Goal: Check status: Check status

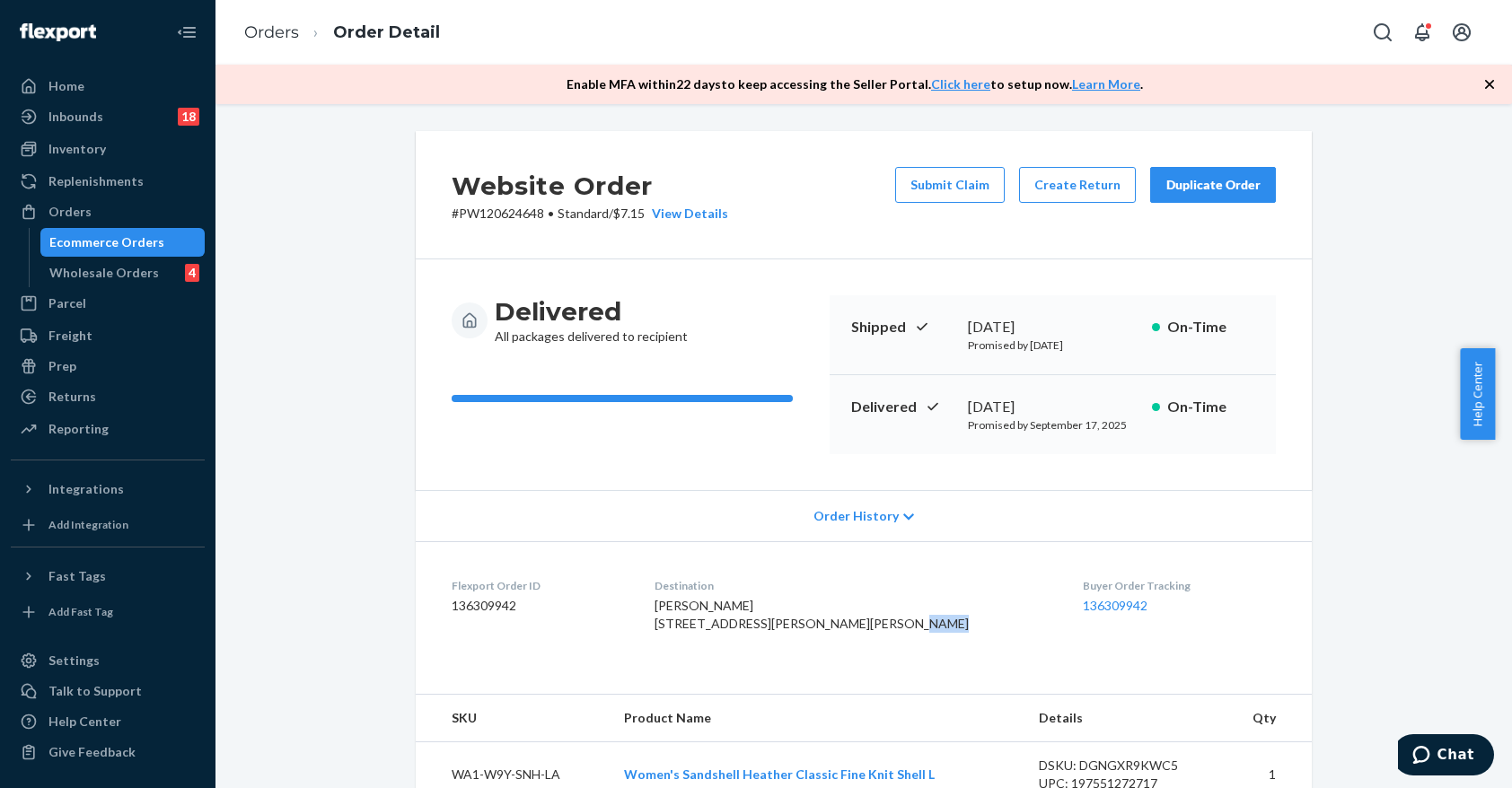
click at [102, 242] on div "Ecommerce Orders" at bounding box center [107, 242] width 115 height 18
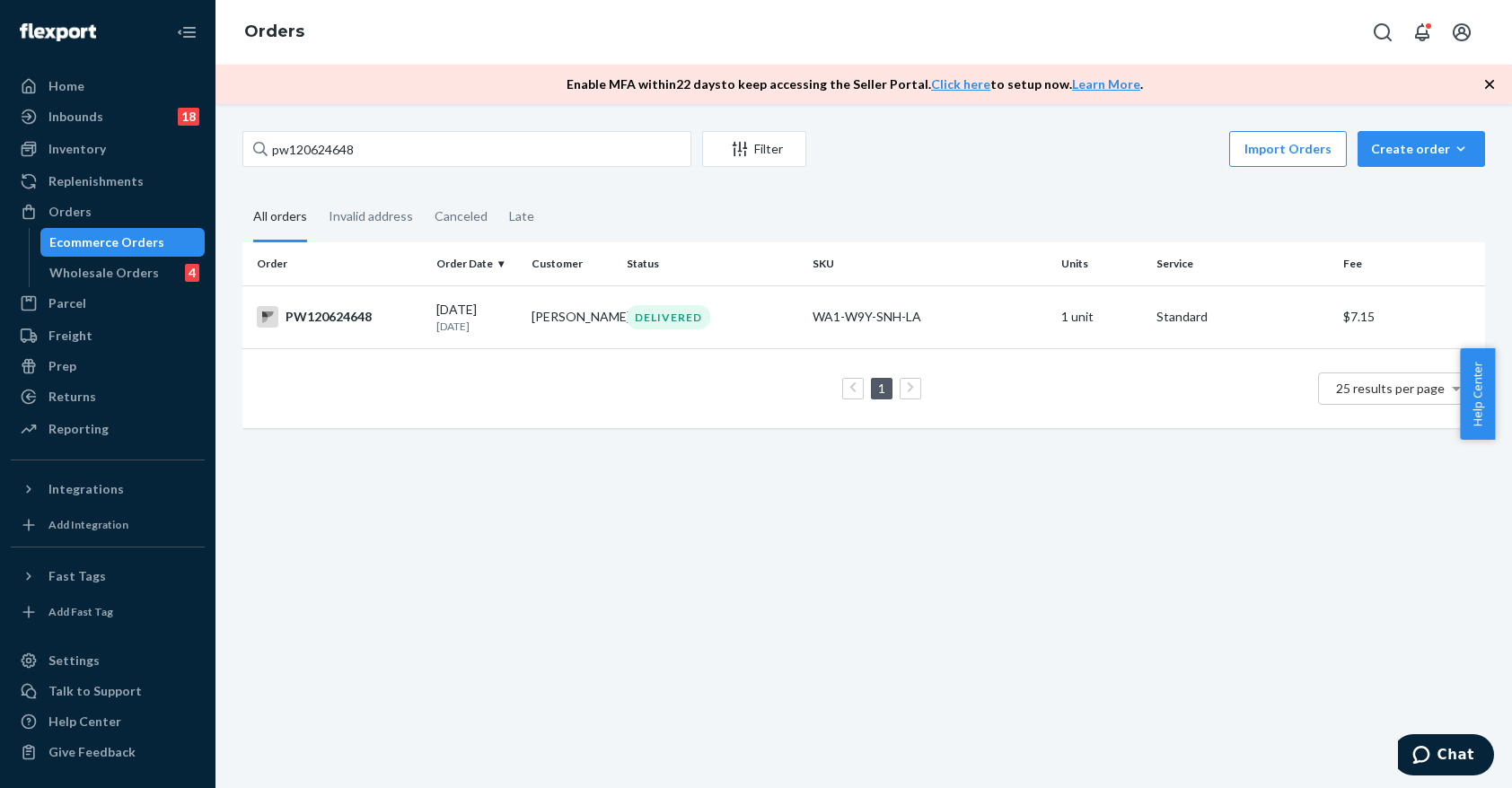
click at [657, 492] on div "pw120624648 Filter Import Orders Create order Ecommerce order Removal order All…" at bounding box center [863, 445] width 1296 height 684
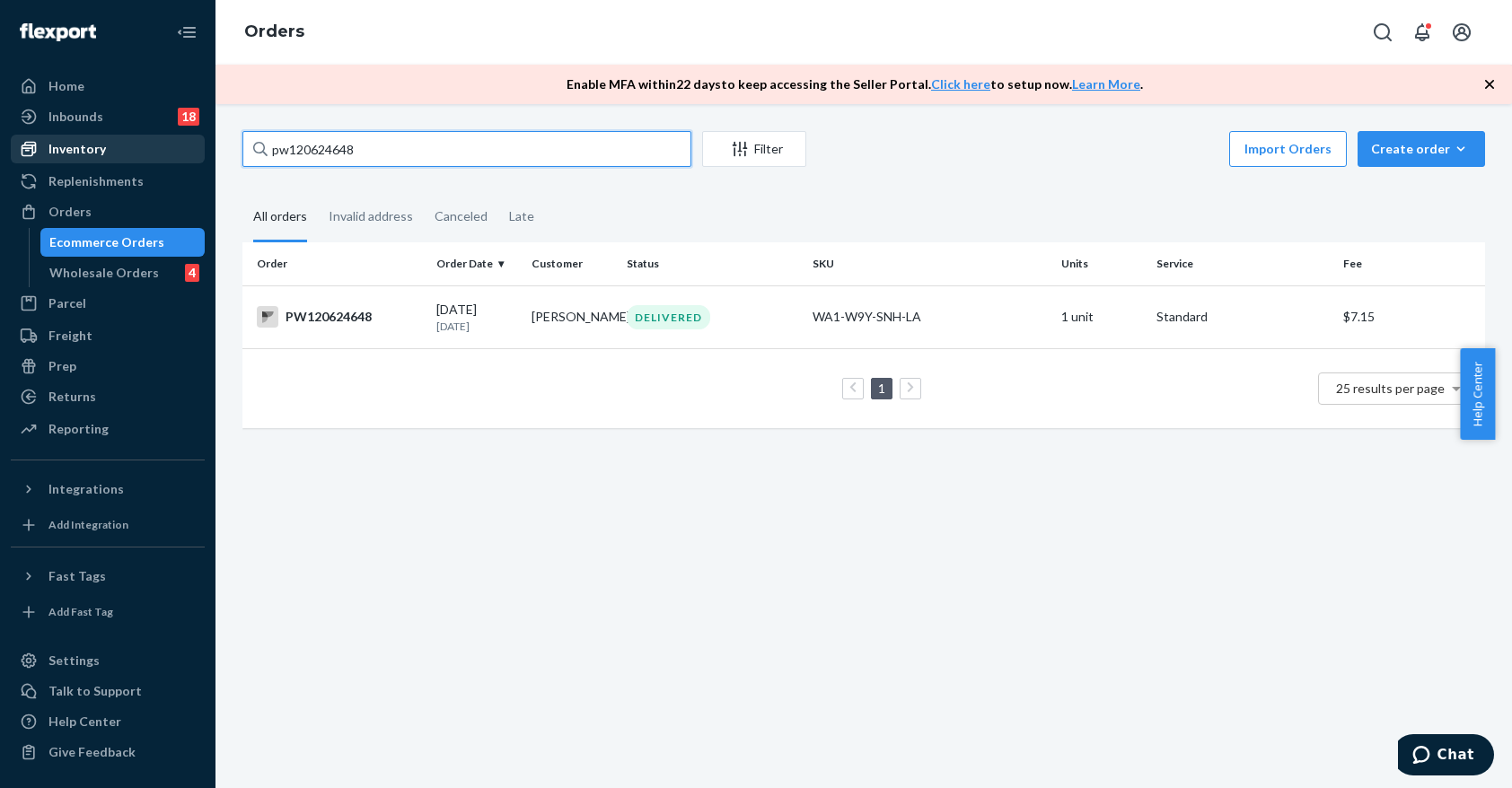
drag, startPoint x: 415, startPoint y: 145, endPoint x: 190, endPoint y: 136, distance: 225.2
click at [197, 138] on div "Home Inbounds 18 Shipping Plans Problems 18 Inventory Products Branded Packagin…" at bounding box center [756, 394] width 1512 height 788
type input "[PERSON_NAME]"
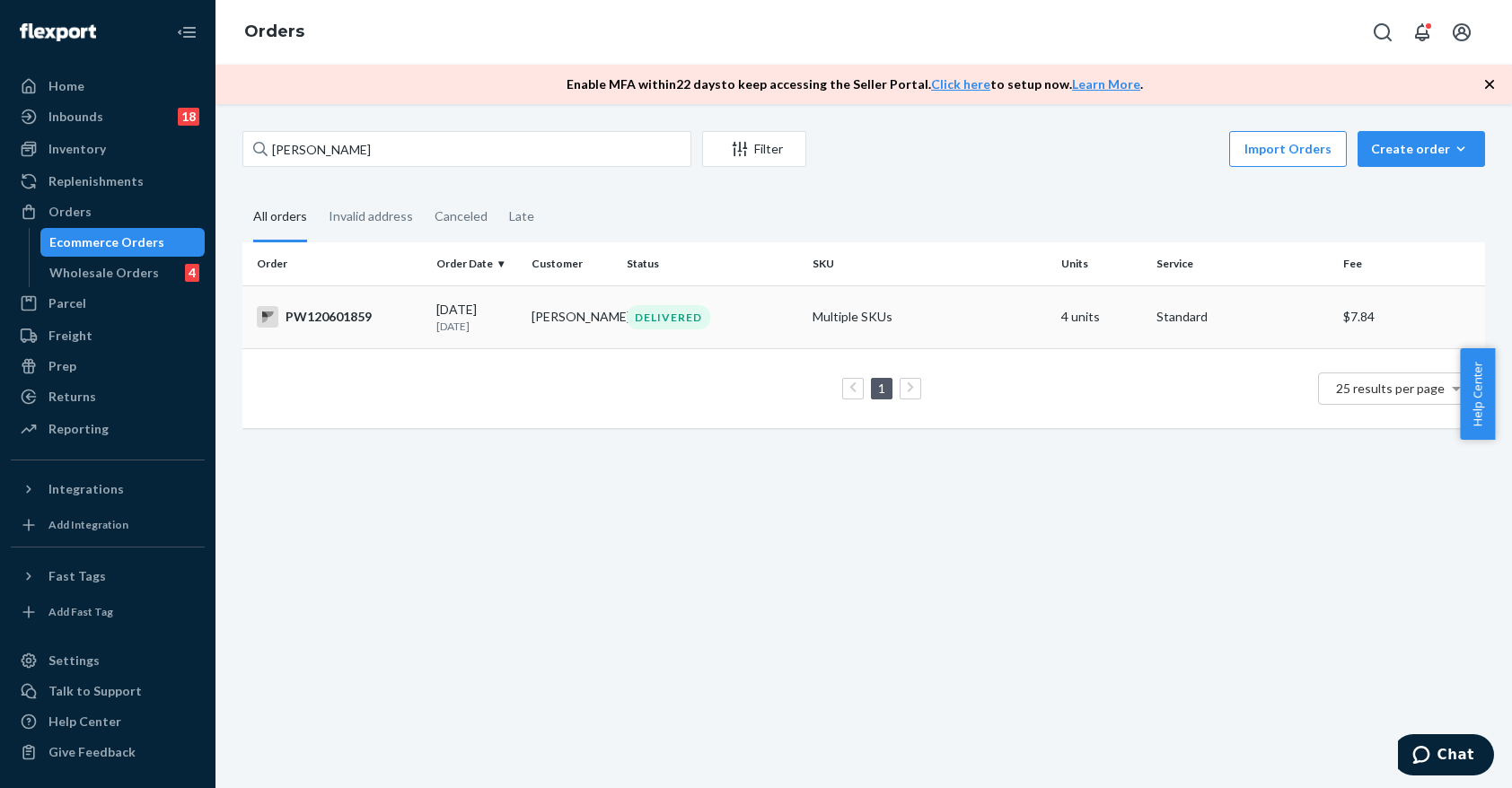
click at [721, 341] on td "DELIVERED" at bounding box center [712, 317] width 186 height 62
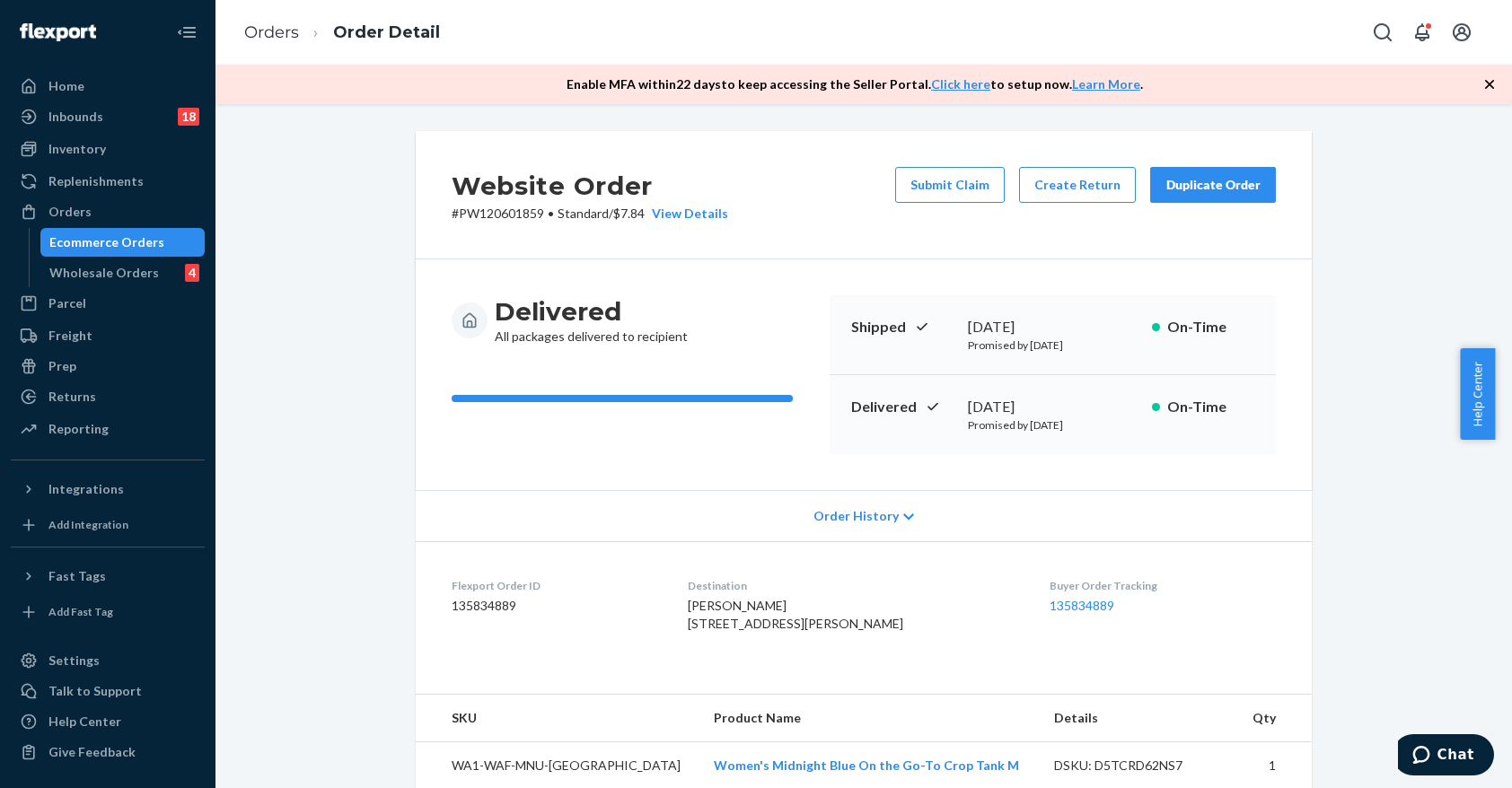
click at [499, 216] on p "# PW120601859 • Standard / $7.84 View Details" at bounding box center [590, 214] width 276 height 18
copy p "PW120601859"
drag, startPoint x: 108, startPoint y: 236, endPoint x: 141, endPoint y: 219, distance: 37.1
click at [108, 236] on div "Ecommerce Orders" at bounding box center [107, 242] width 115 height 18
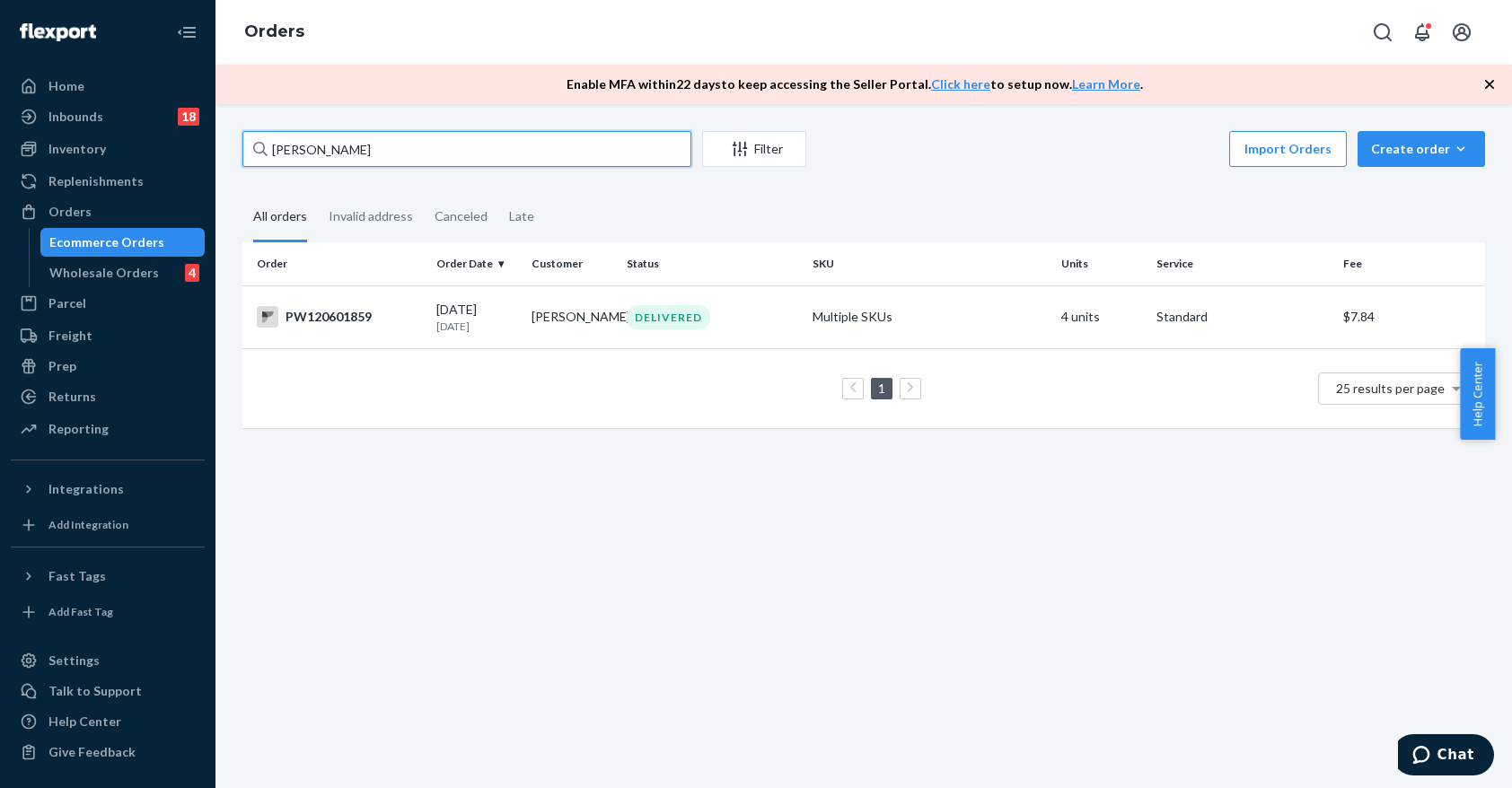
drag, startPoint x: 374, startPoint y: 156, endPoint x: 180, endPoint y: 165, distance: 194.2
click at [180, 165] on div "Home Inbounds 18 Shipping Plans Problems 18 Inventory Products Branded Packagin…" at bounding box center [756, 394] width 1512 height 788
type input "[PERSON_NAME]"
click at [662, 326] on div "DELIVERED" at bounding box center [668, 317] width 84 height 24
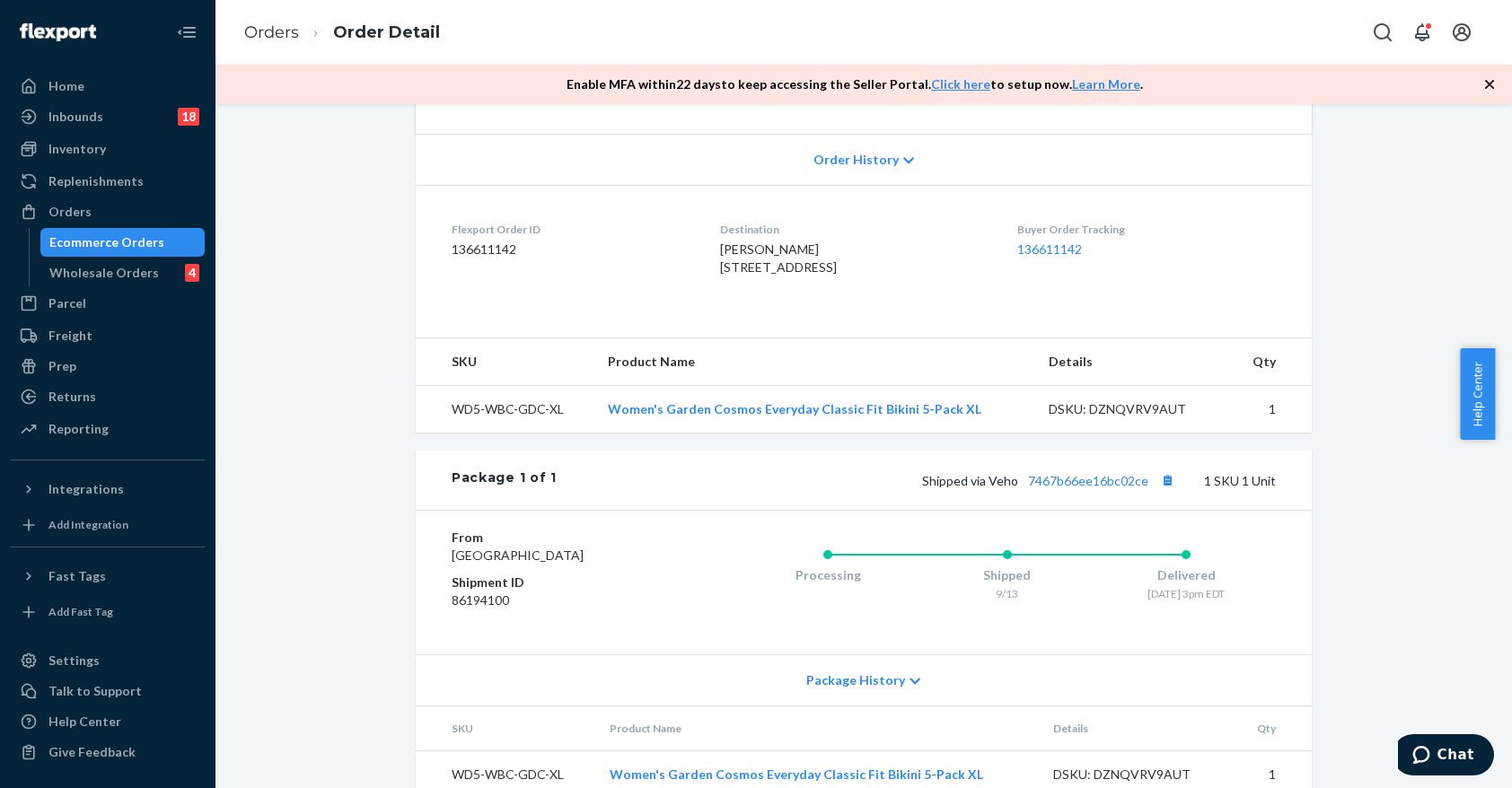
scroll to position [442, 0]
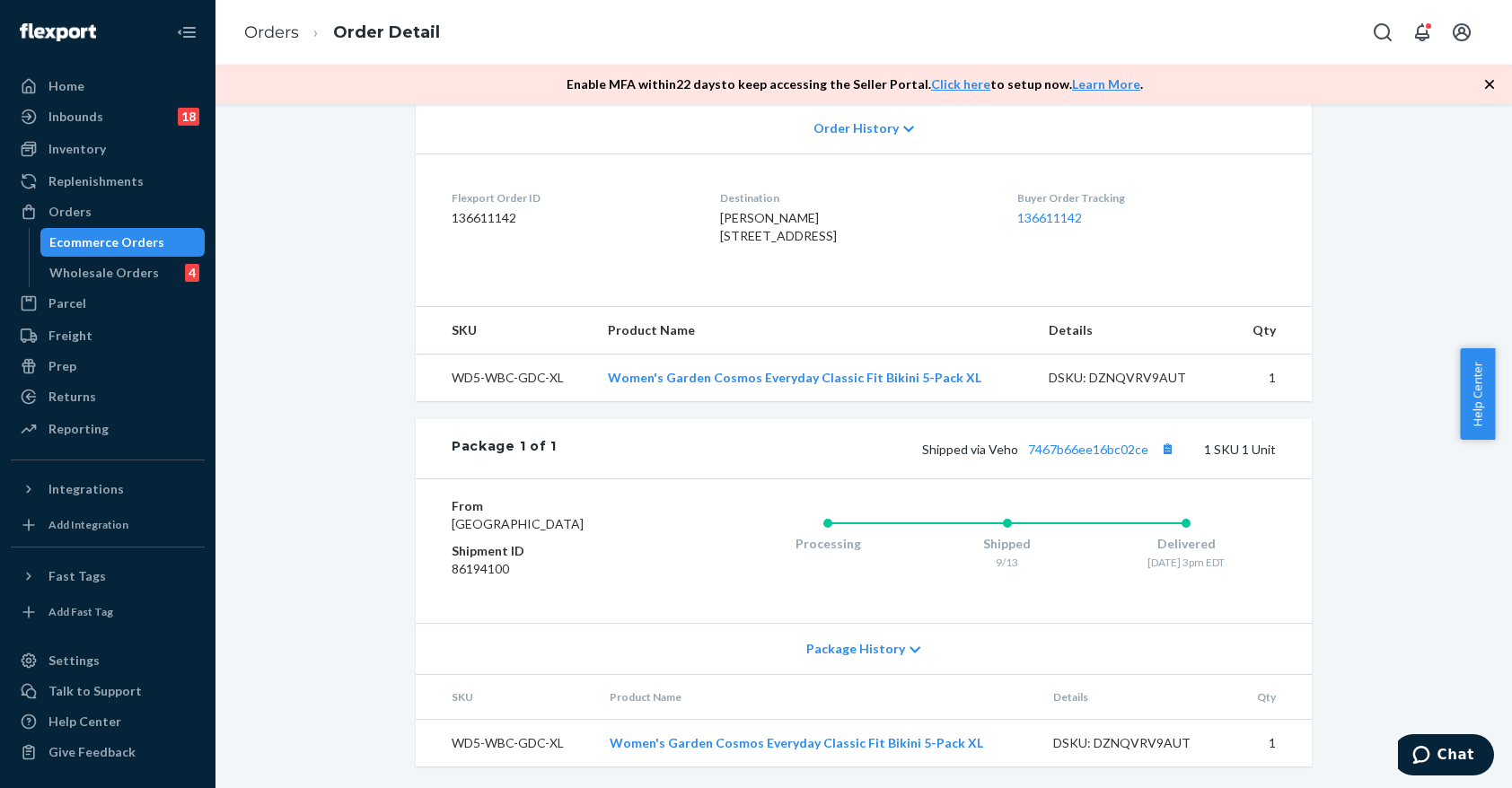
click at [1096, 437] on div "Shipped via Veho 7467b66ee16bc02ce 1 SKU 1 Unit" at bounding box center [916, 448] width 719 height 23
click at [1094, 442] on link "7467b66ee16bc02ce" at bounding box center [1088, 449] width 120 height 16
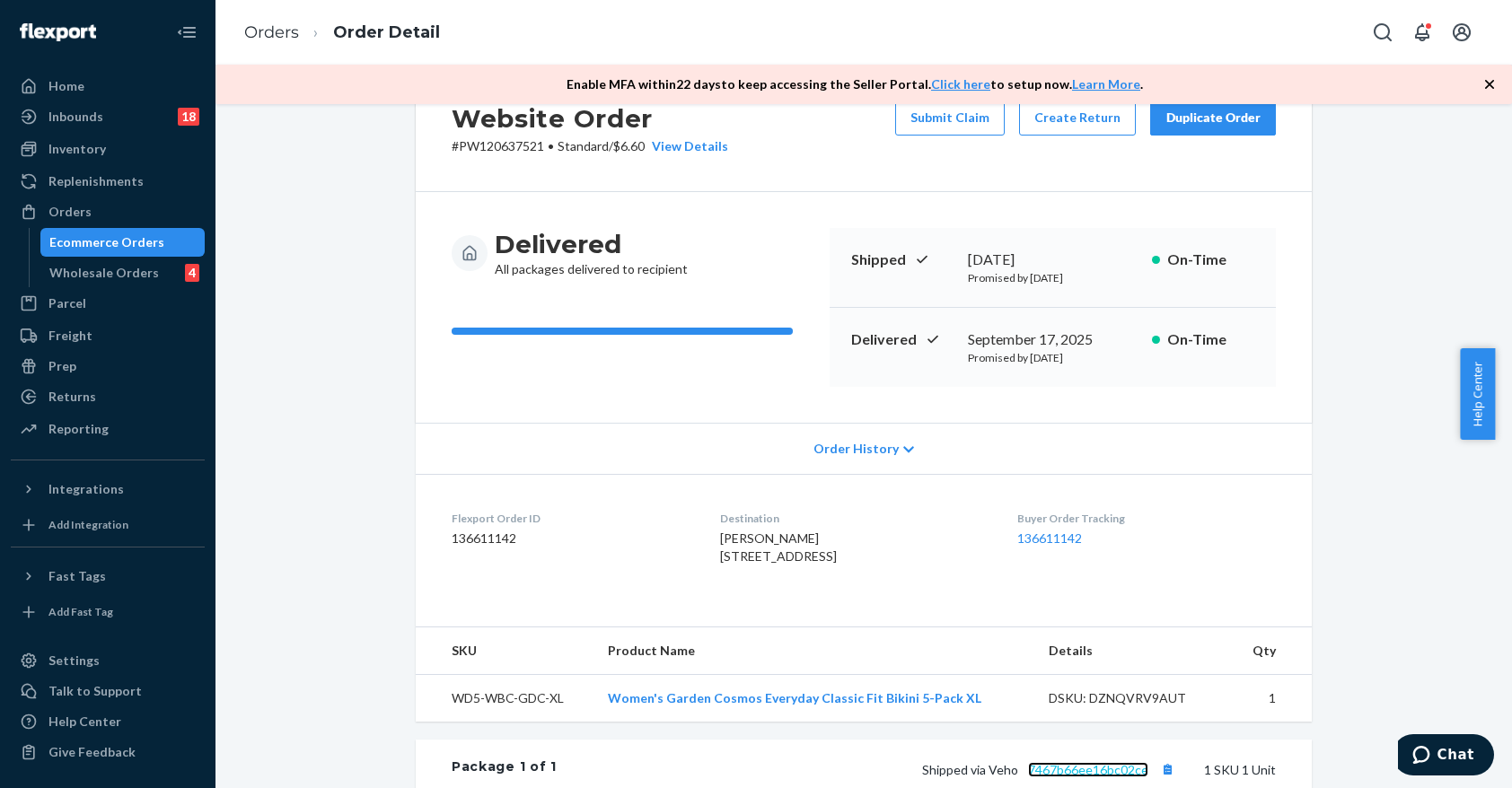
scroll to position [0, 0]
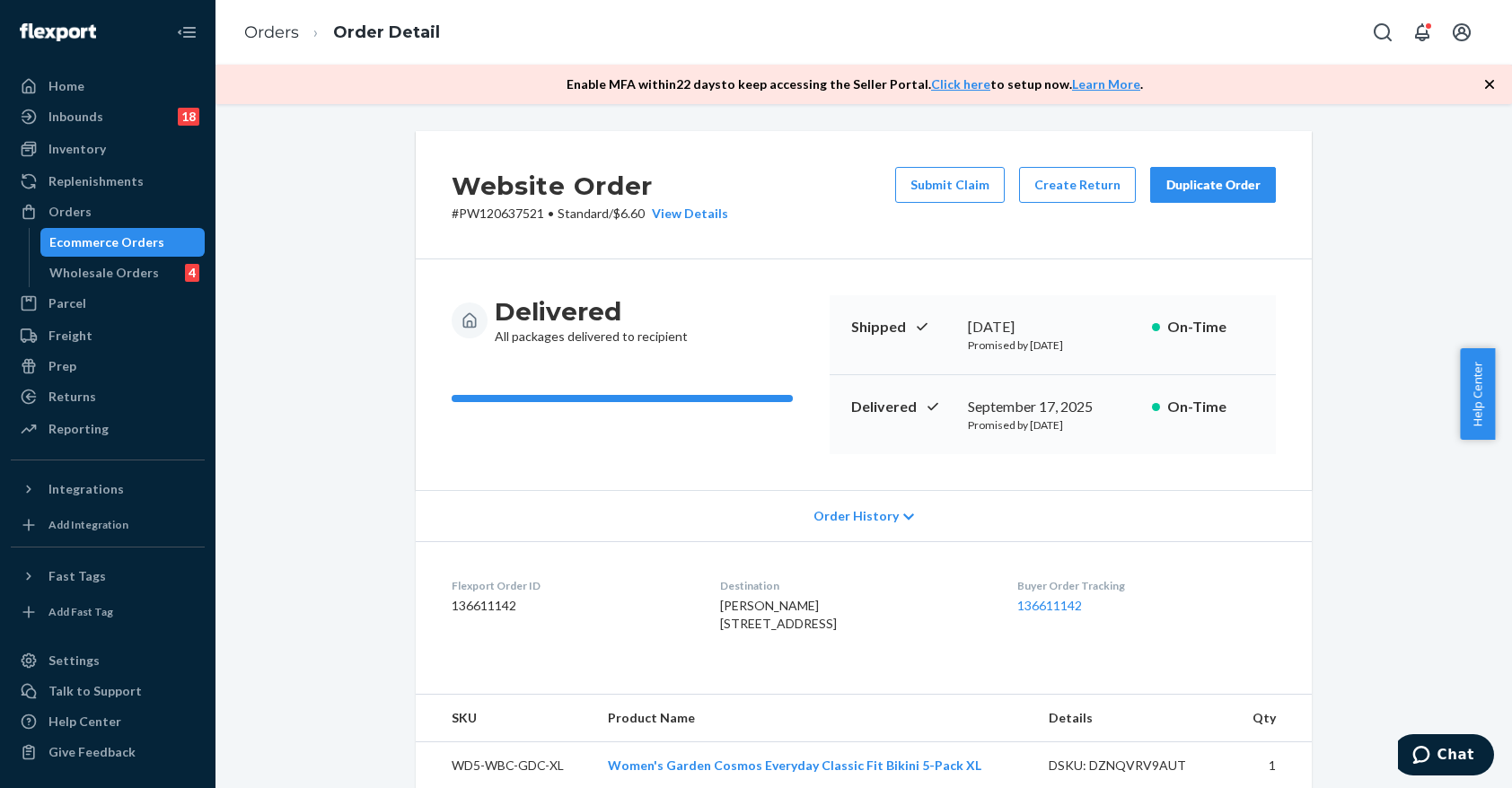
click at [492, 215] on p "# PW120637521 • Standard / $6.60 View Details" at bounding box center [590, 214] width 276 height 18
copy p "PW120637521"
click at [817, 631] on span "[PERSON_NAME] [STREET_ADDRESS]" at bounding box center [778, 614] width 117 height 33
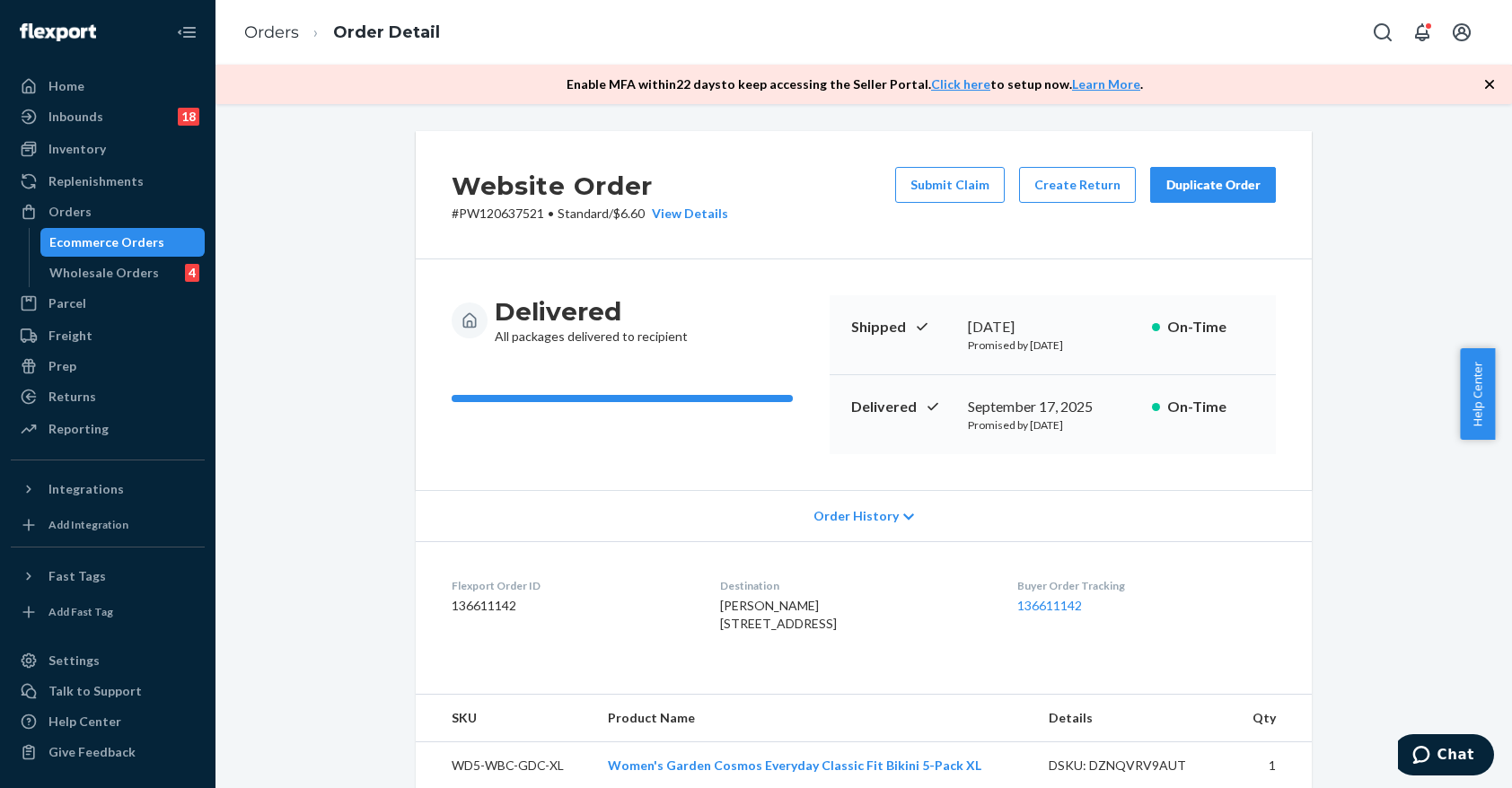
copy span "33708"
click at [59, 252] on div "Ecommerce Orders" at bounding box center [123, 242] width 162 height 25
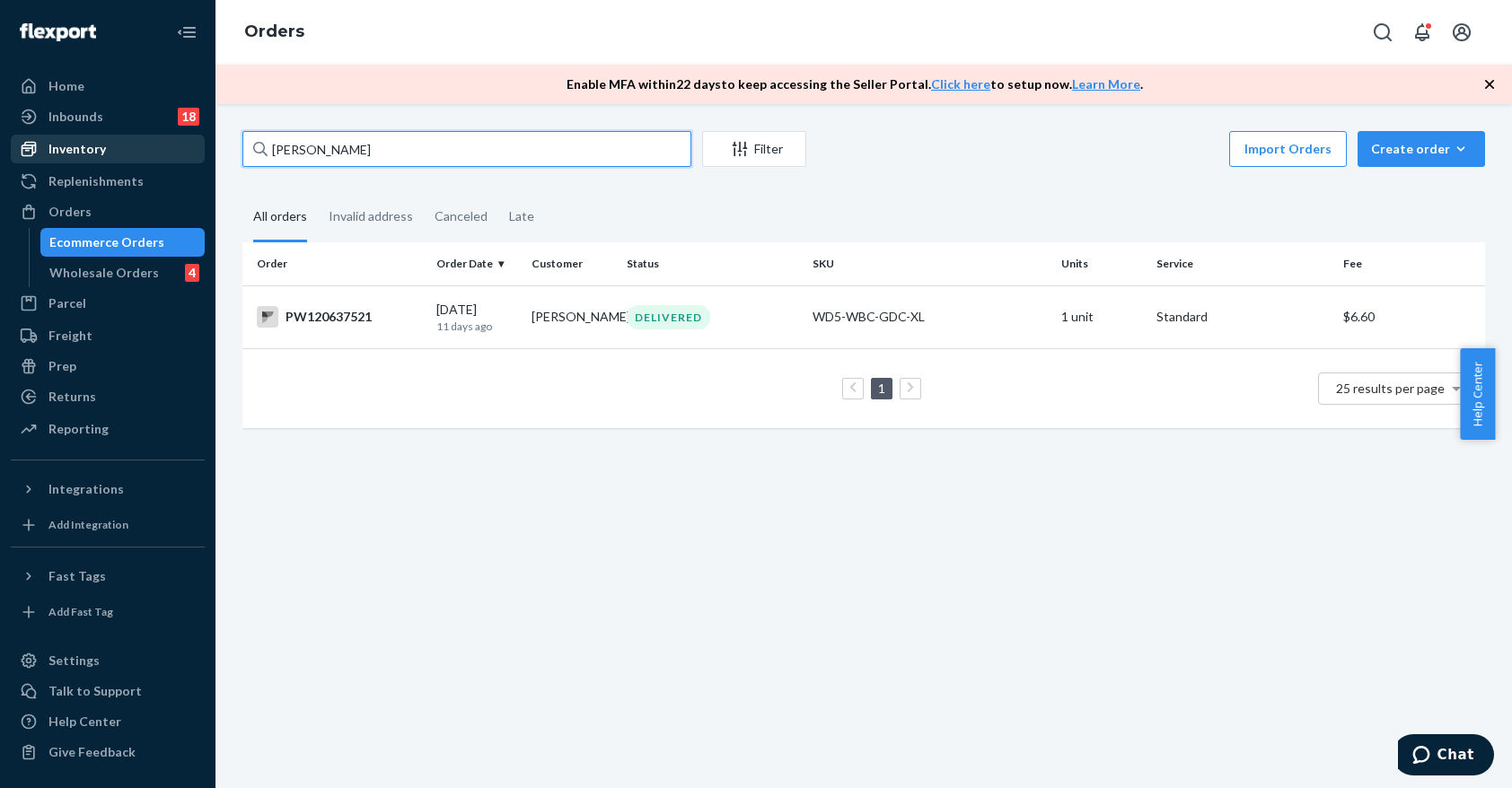
drag, startPoint x: 368, startPoint y: 148, endPoint x: 201, endPoint y: 163, distance: 167.7
click at [201, 162] on div "Home Inbounds 18 Shipping Plans Problems 18 Inventory Products Branded Packagin…" at bounding box center [756, 394] width 1512 height 788
paste input "PW120637521"
type input "PW120637521"
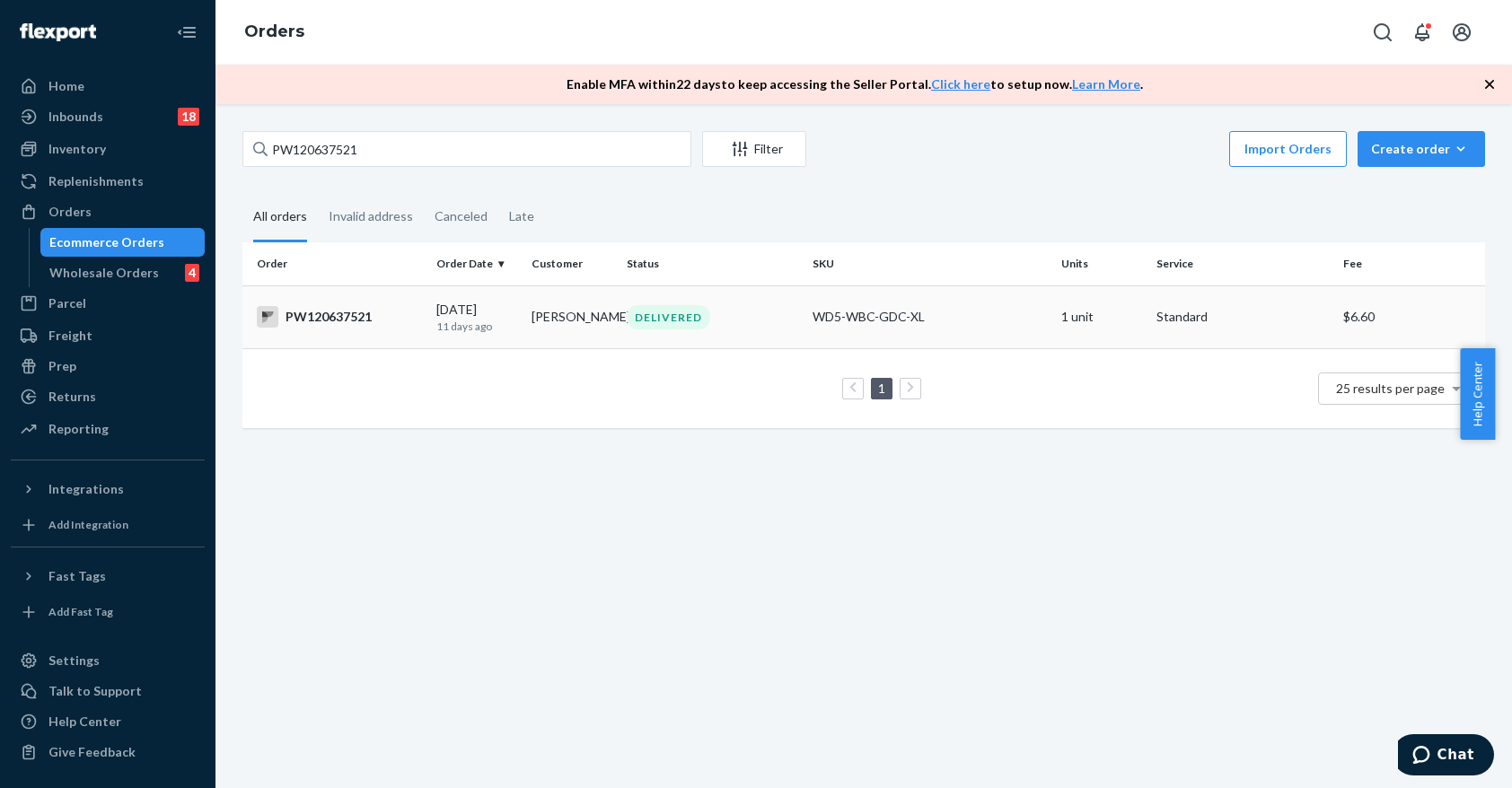
click at [559, 316] on td "[PERSON_NAME]" at bounding box center [572, 317] width 96 height 62
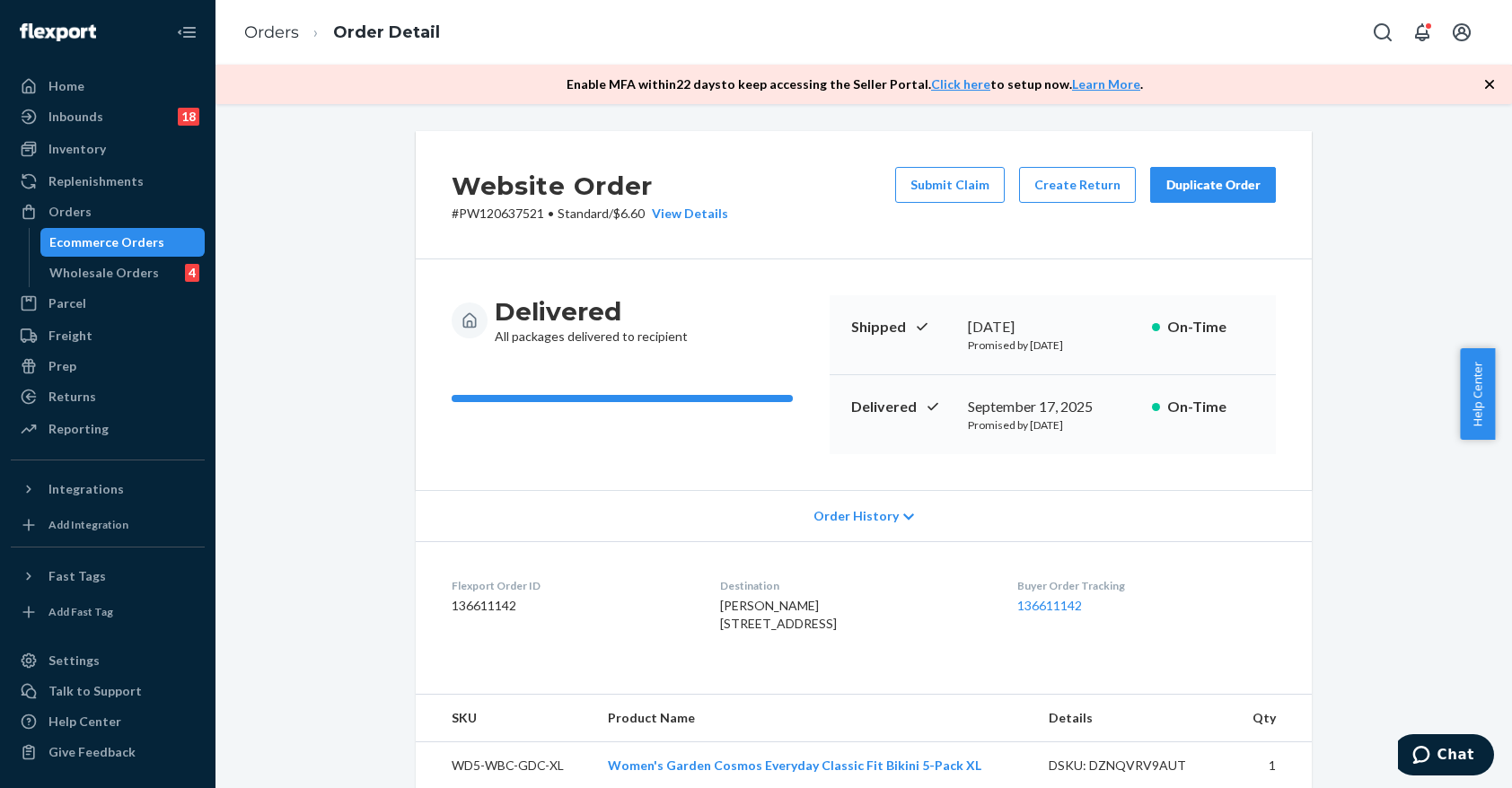
click at [93, 250] on div "Ecommerce Orders" at bounding box center [107, 242] width 115 height 18
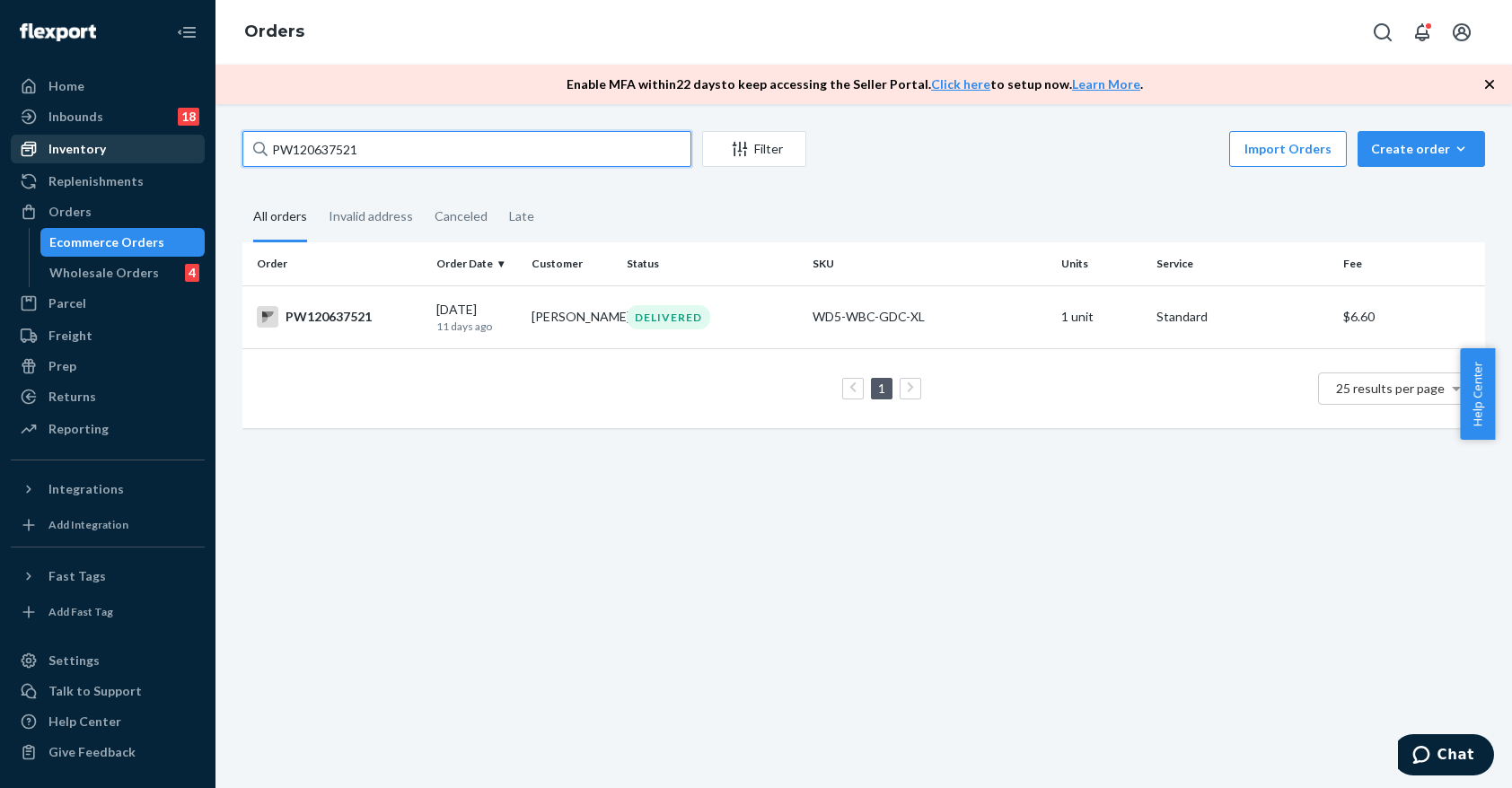
drag, startPoint x: 470, startPoint y: 141, endPoint x: 138, endPoint y: 160, distance: 332.5
click at [140, 159] on div "Home Inbounds 18 Shipping Plans Problems 18 Inventory Products Branded Packagin…" at bounding box center [756, 394] width 1512 height 788
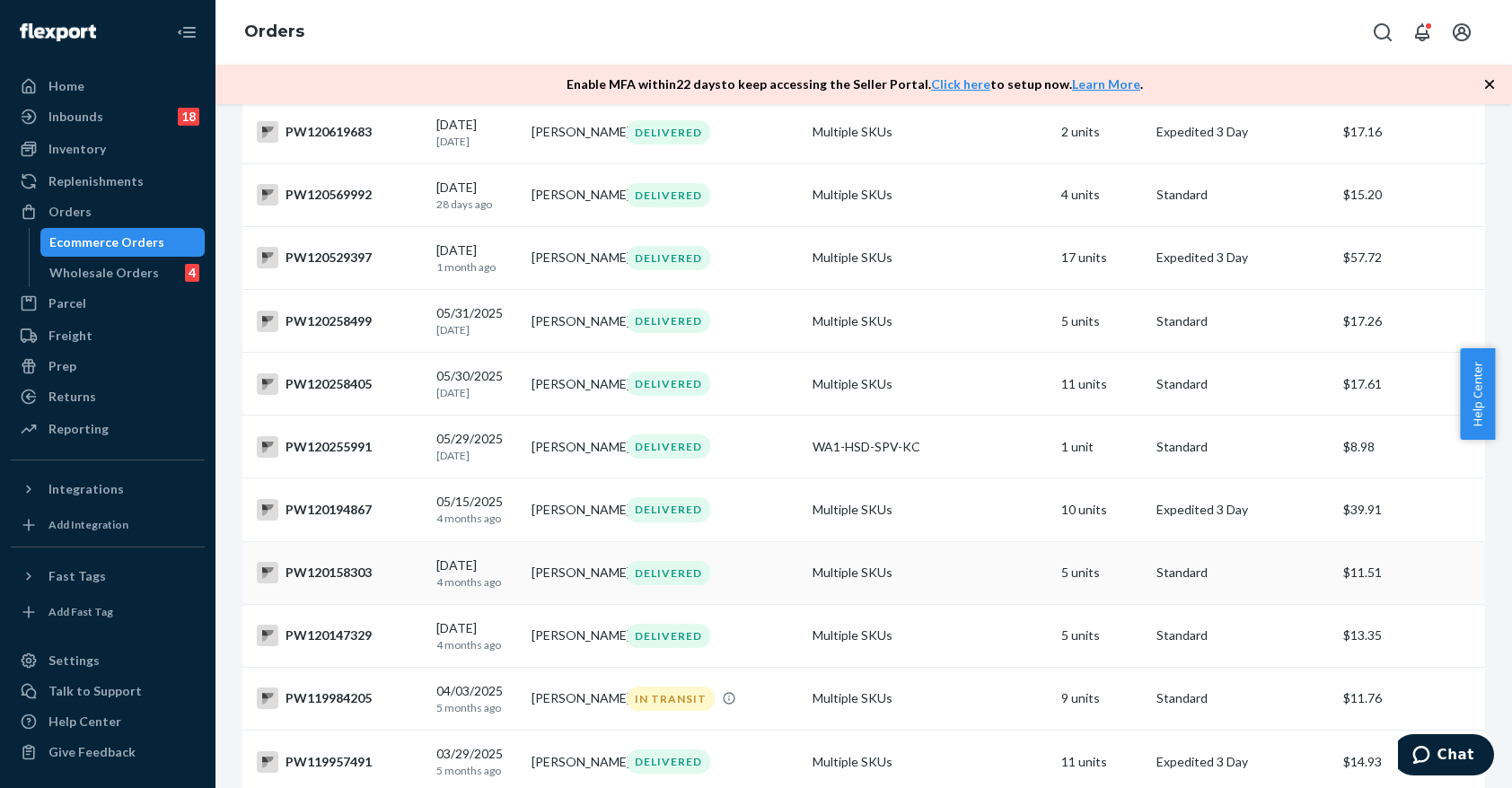
scroll to position [367, 0]
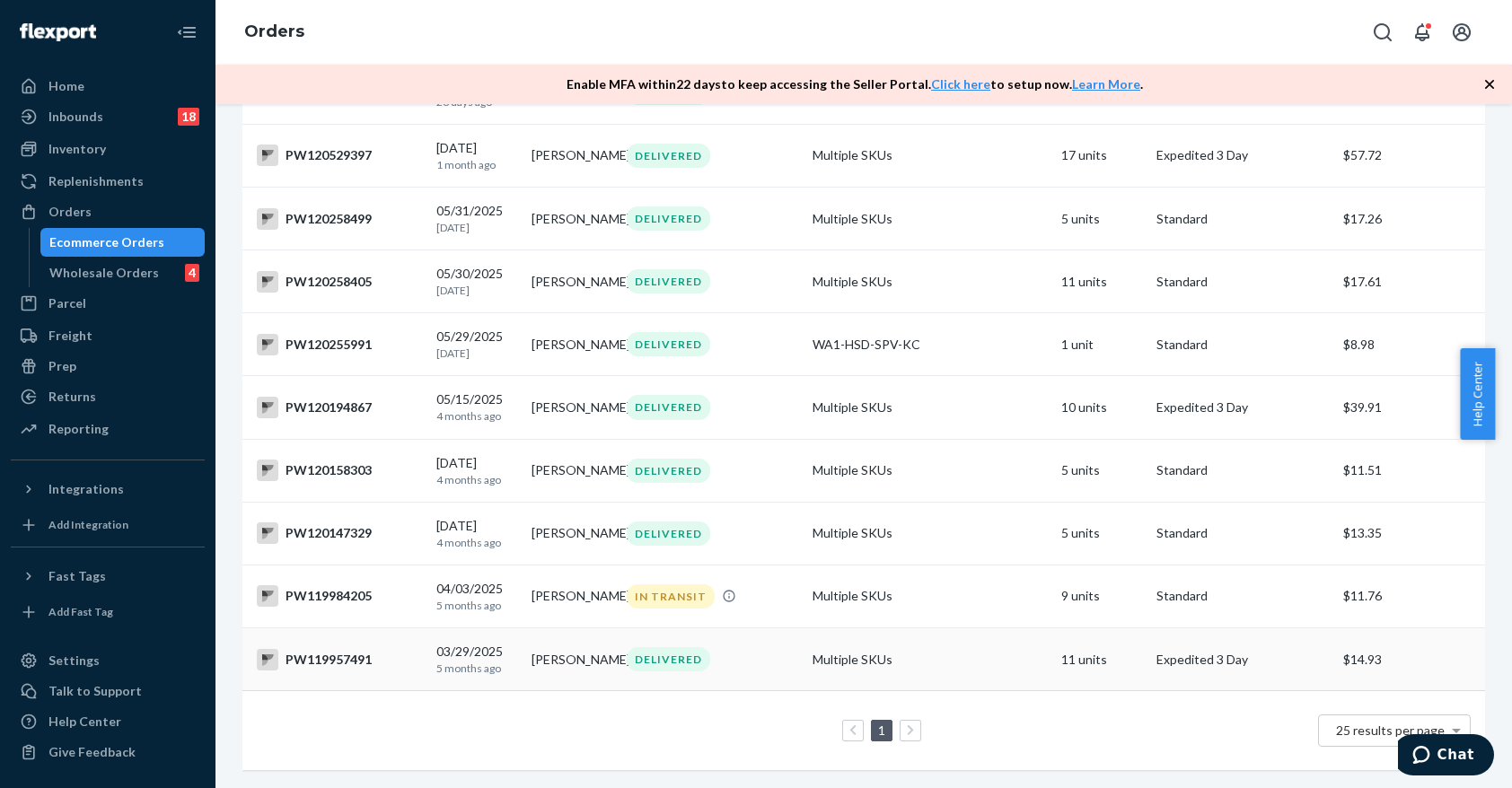
type input "919 [PERSON_NAME]"
click at [717, 647] on div "DELIVERED" at bounding box center [712, 659] width 179 height 24
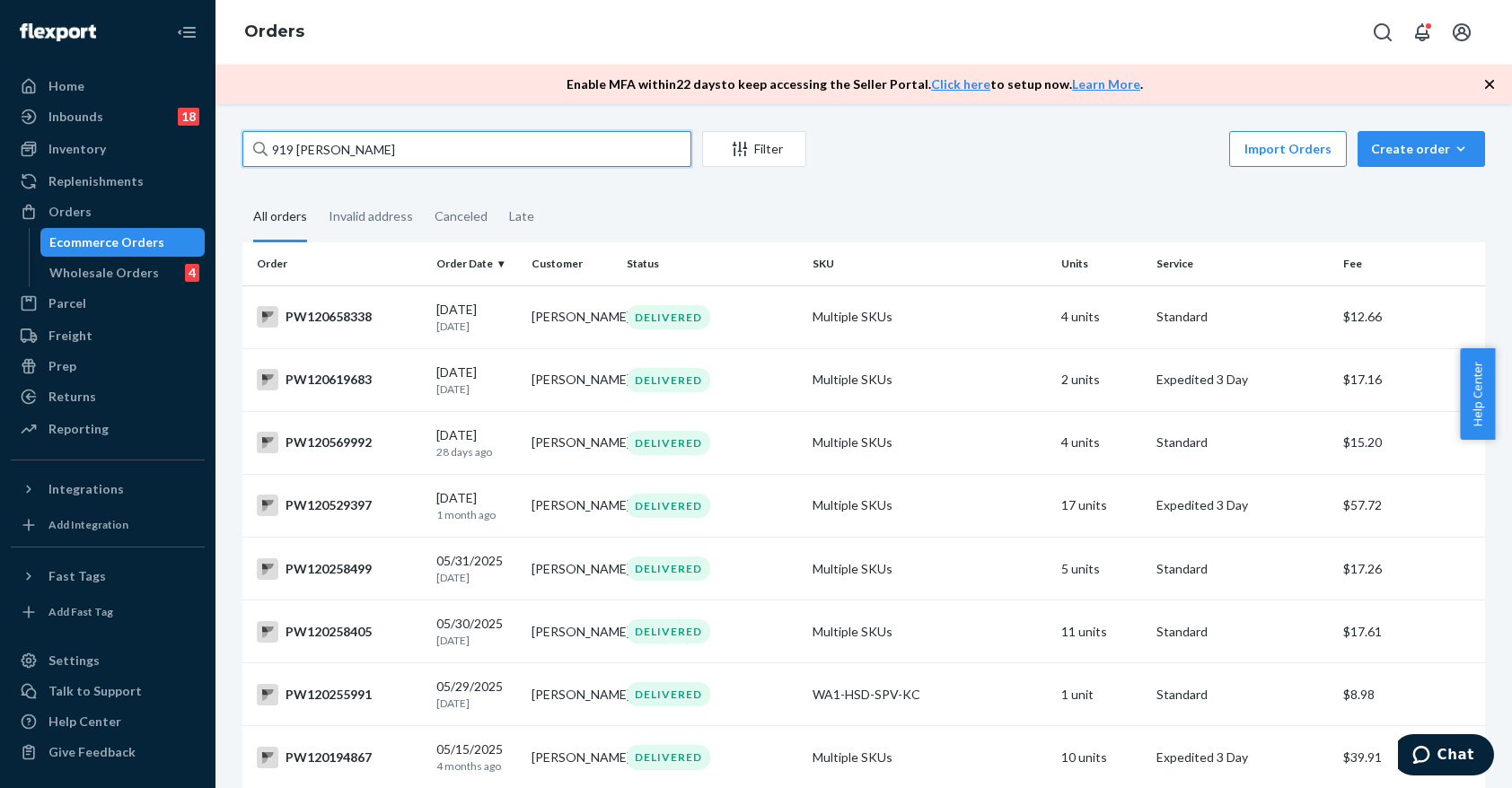
click at [412, 160] on input "919 [PERSON_NAME]" at bounding box center [467, 149] width 449 height 36
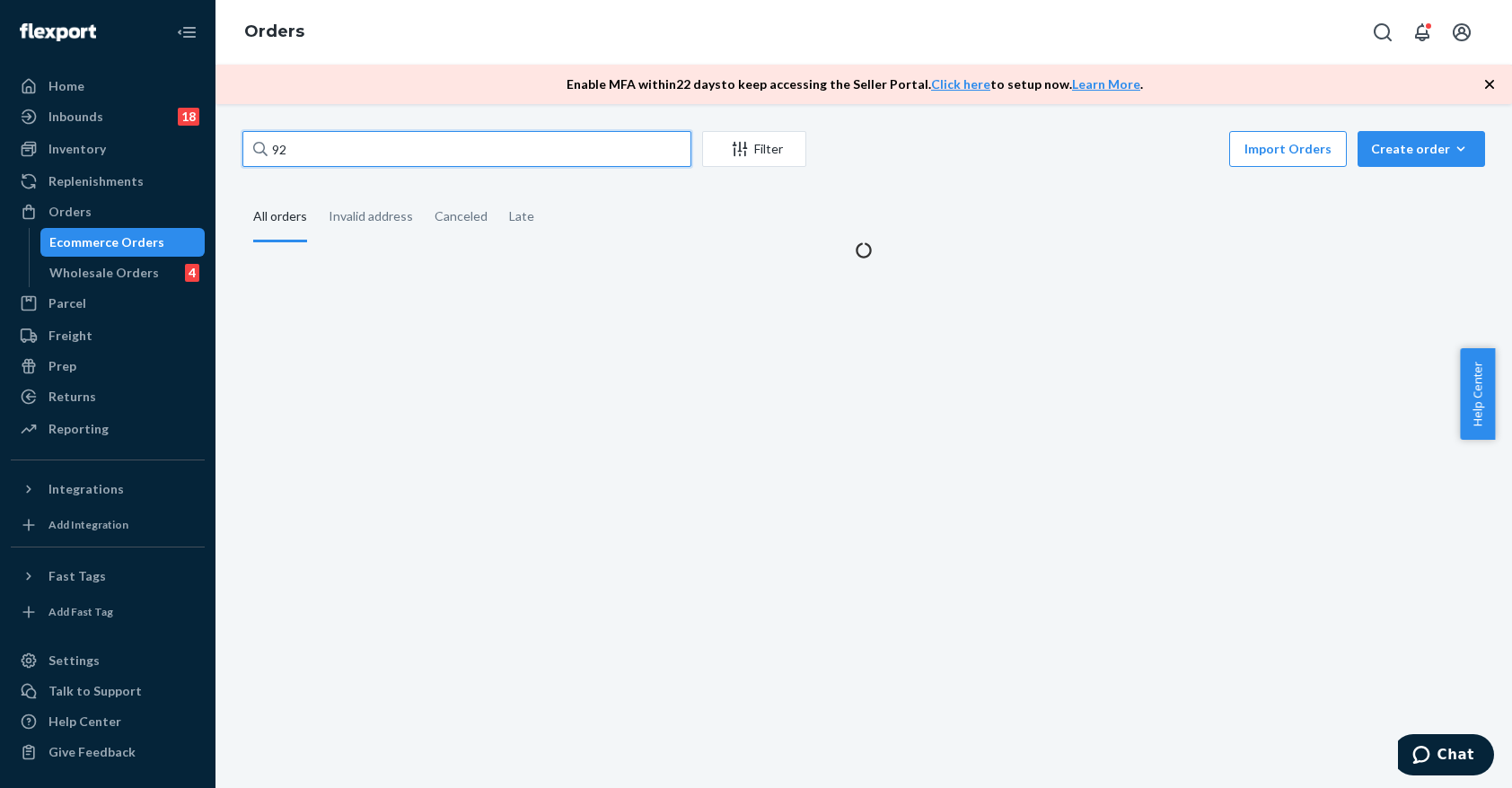
type input "9"
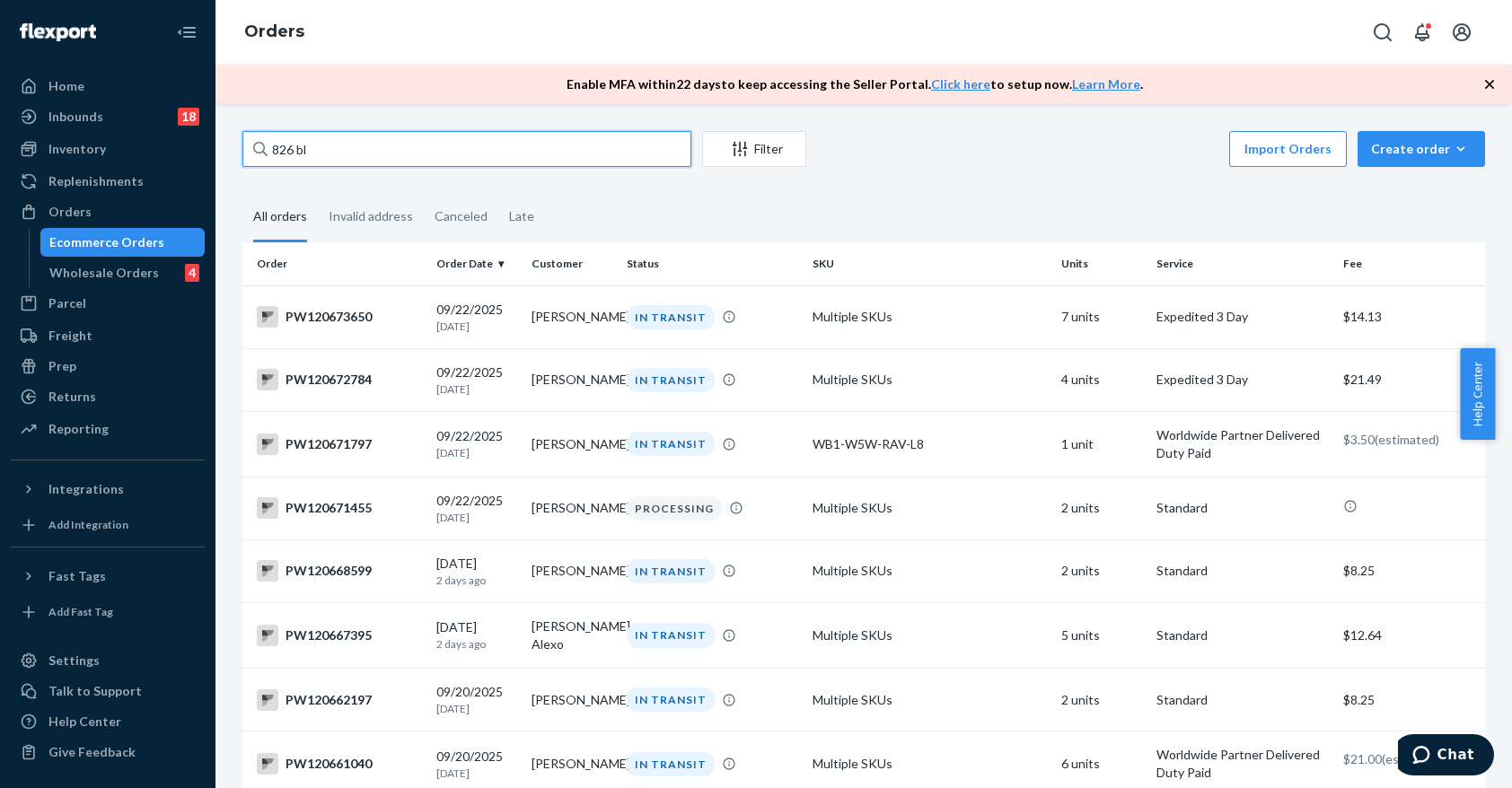
type input "826 blu"
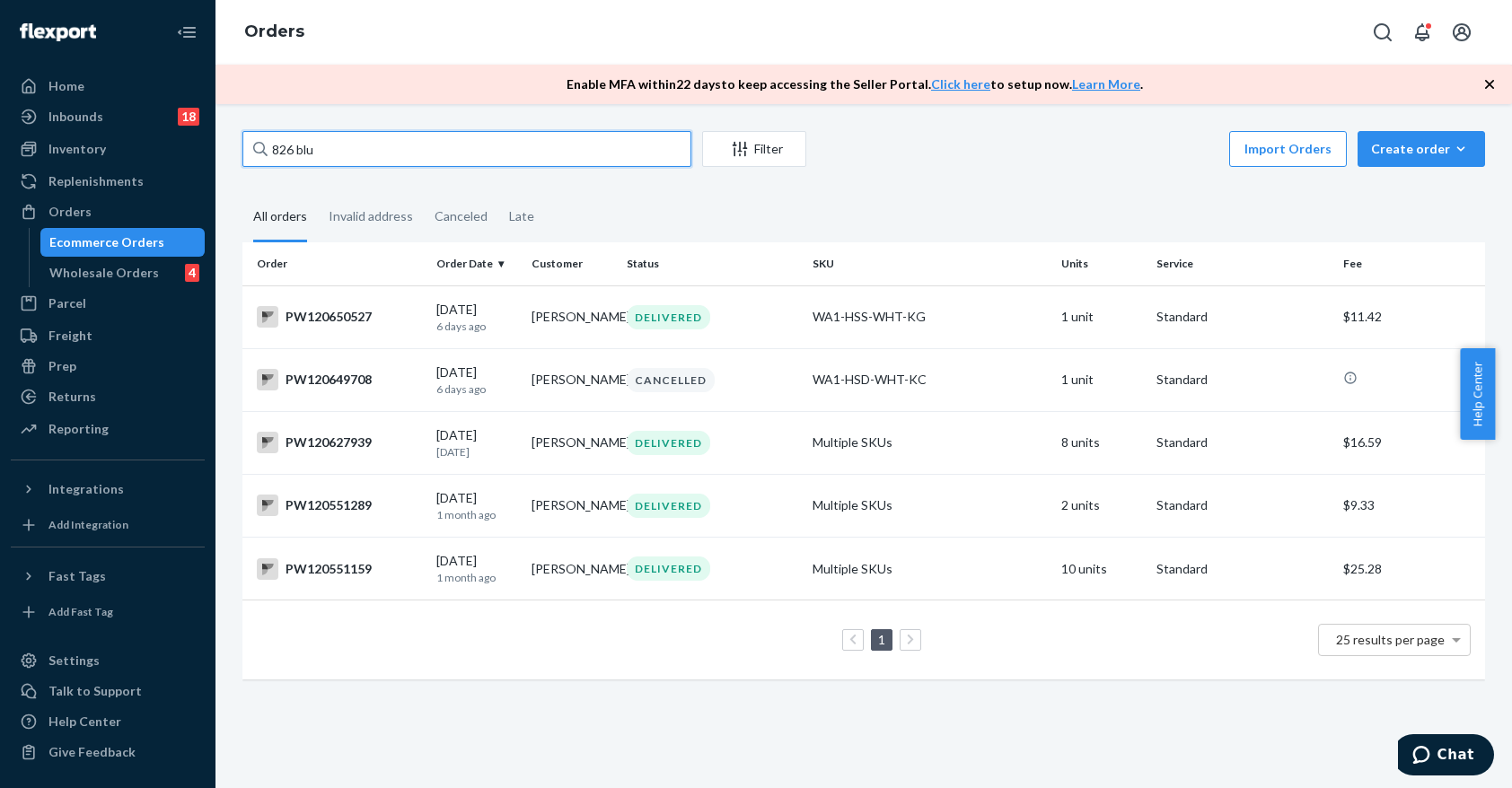
drag, startPoint x: 407, startPoint y: 143, endPoint x: 270, endPoint y: 163, distance: 138.5
click at [270, 163] on input "826 blu" at bounding box center [467, 149] width 449 height 36
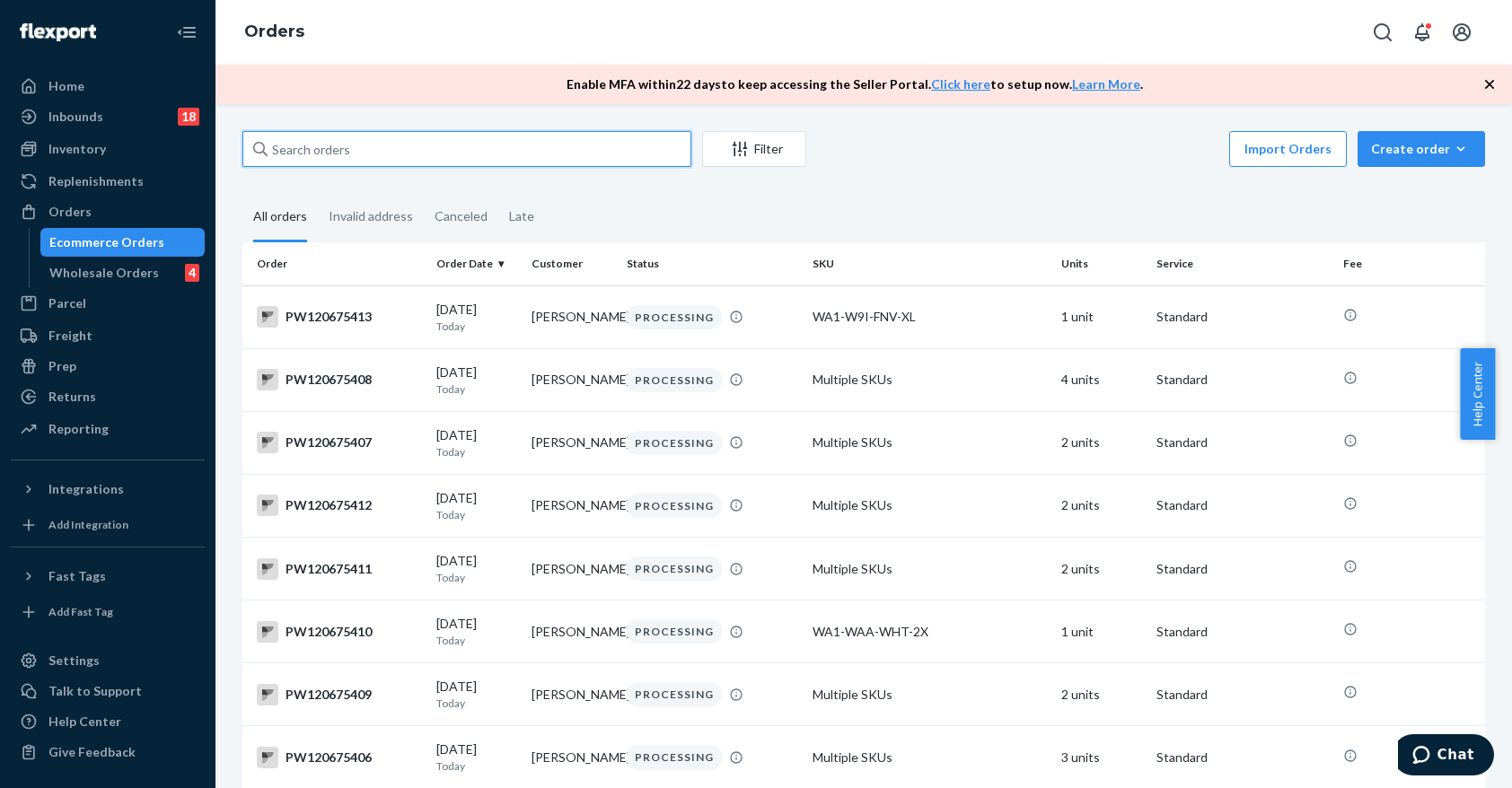
click at [517, 148] on input "text" at bounding box center [467, 149] width 449 height 36
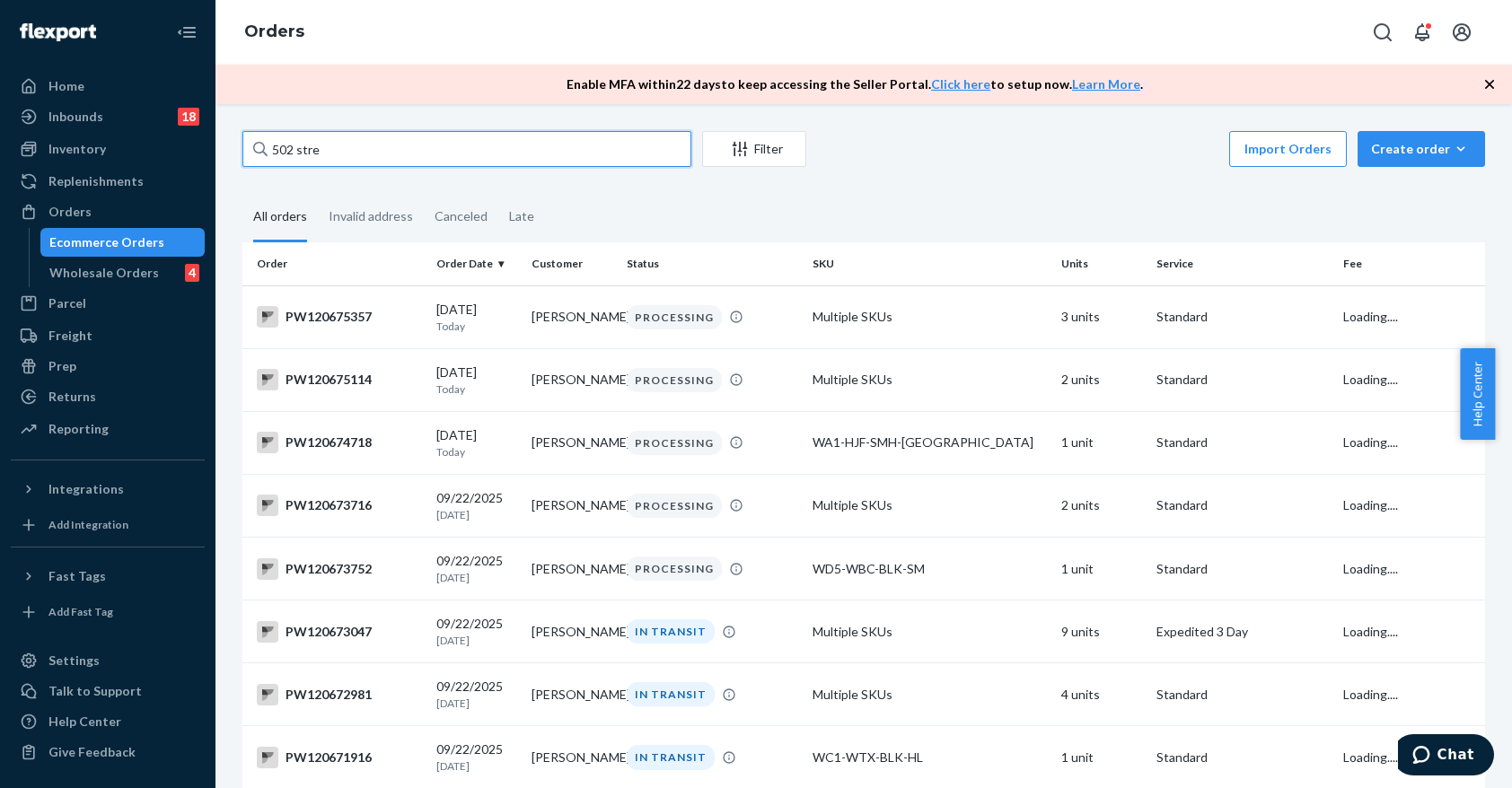
type input "502 stret"
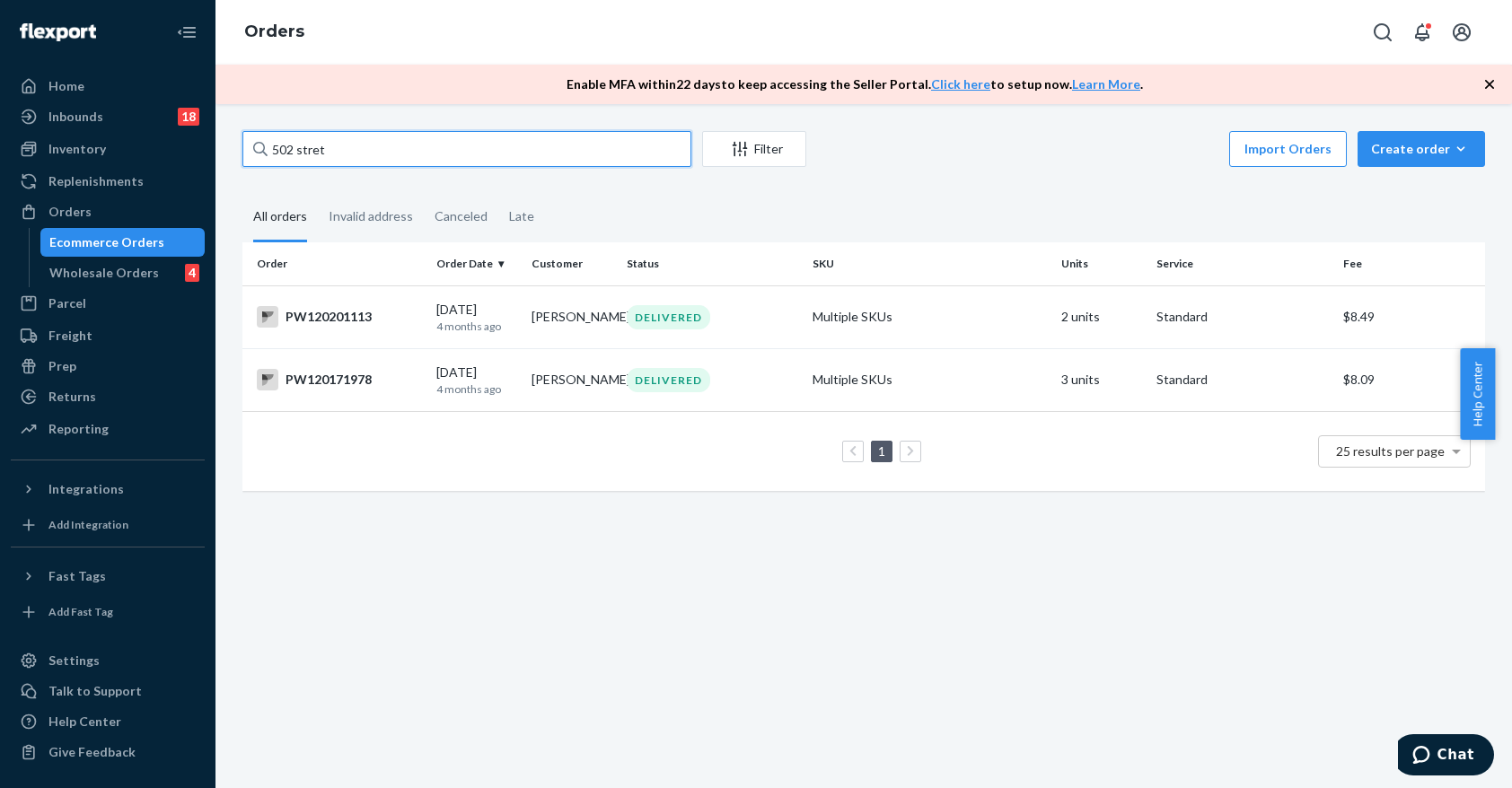
drag, startPoint x: 344, startPoint y: 141, endPoint x: 231, endPoint y: 143, distance: 113.0
click at [231, 143] on div "502 stret Filter Import Orders Create order Ecommerce order Removal order All o…" at bounding box center [863, 320] width 1269 height 377
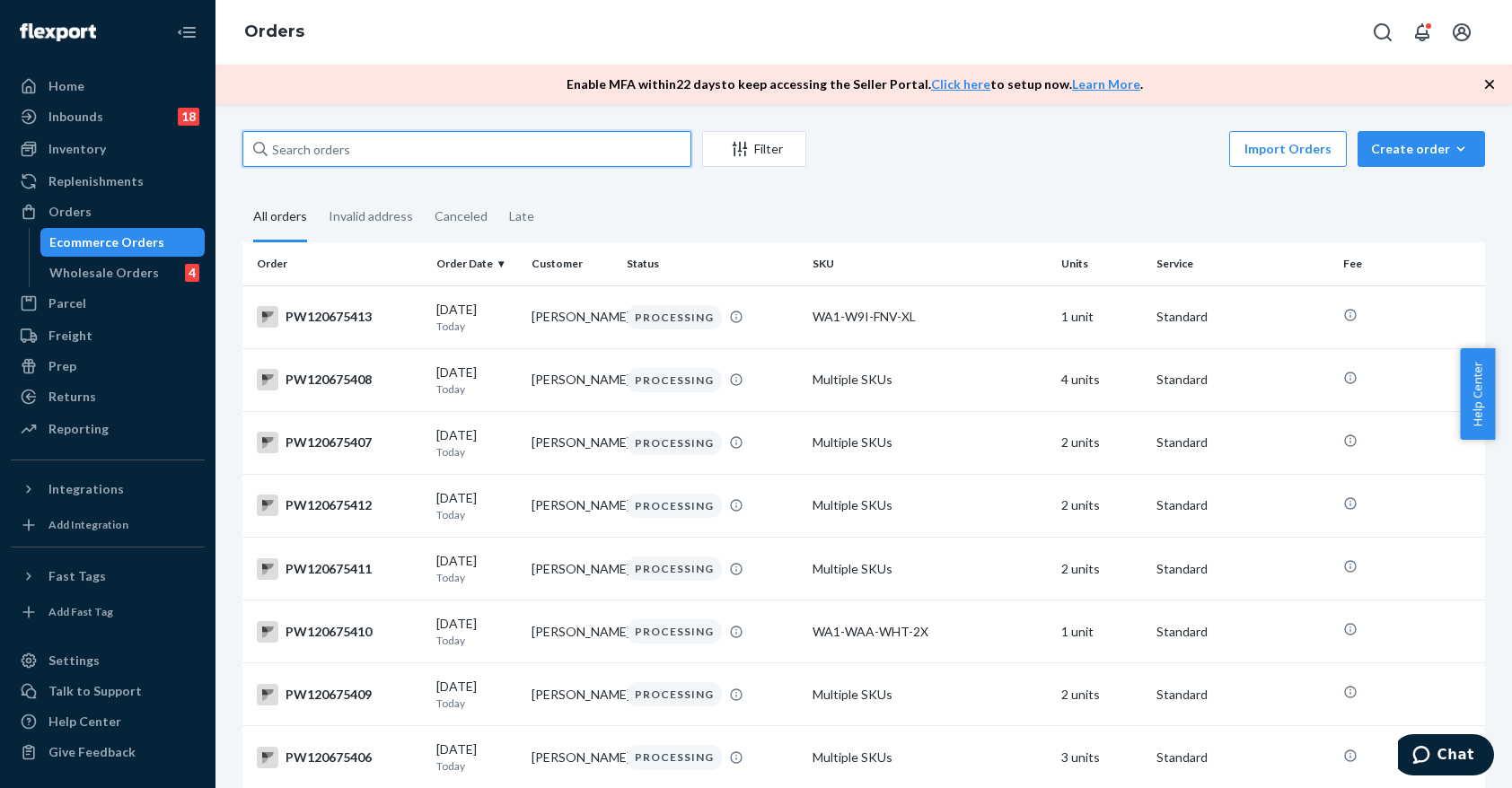
click at [340, 144] on input "text" at bounding box center [467, 149] width 449 height 36
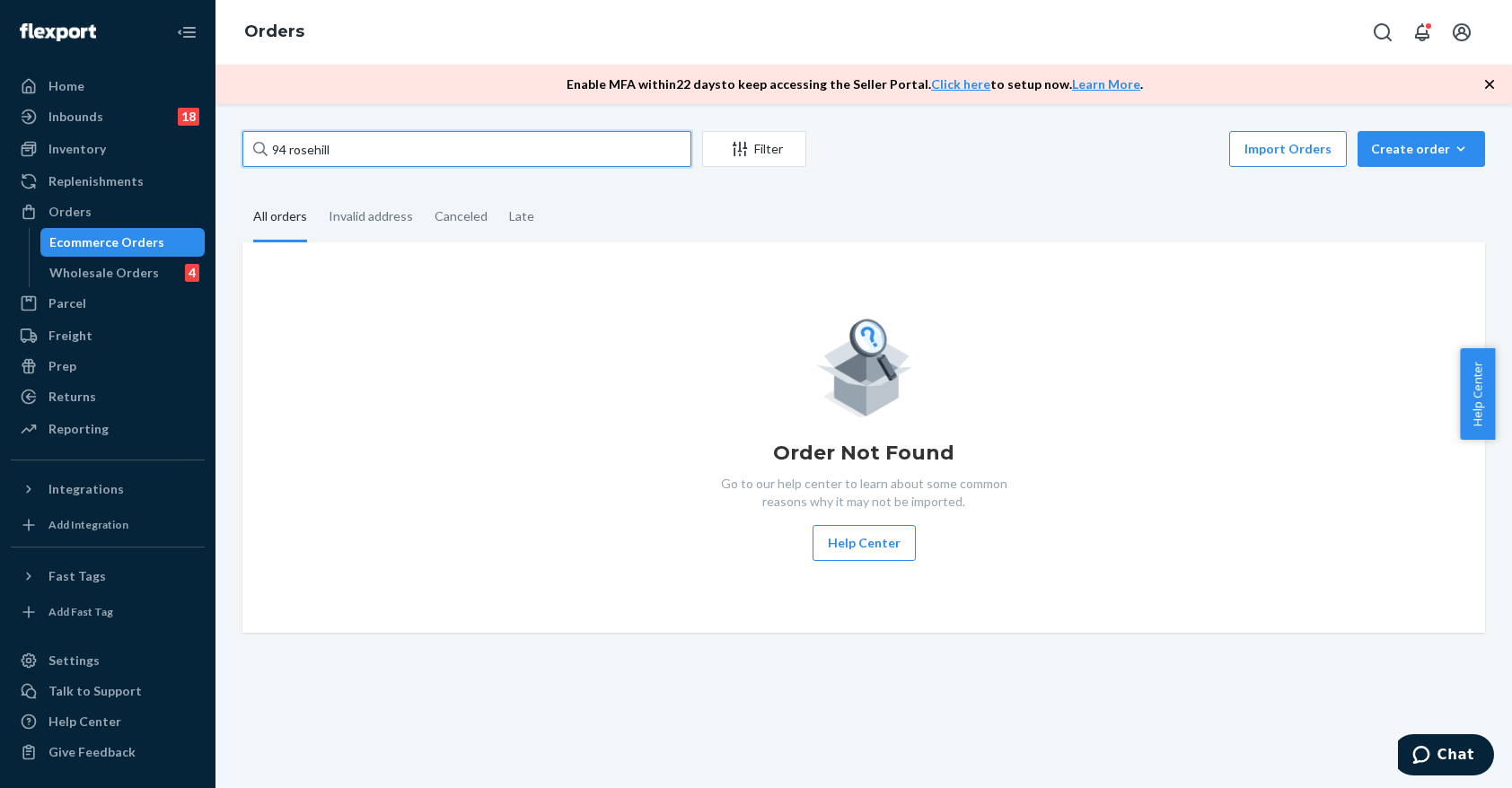
click at [311, 150] on input "94 rosehill" at bounding box center [467, 149] width 449 height 36
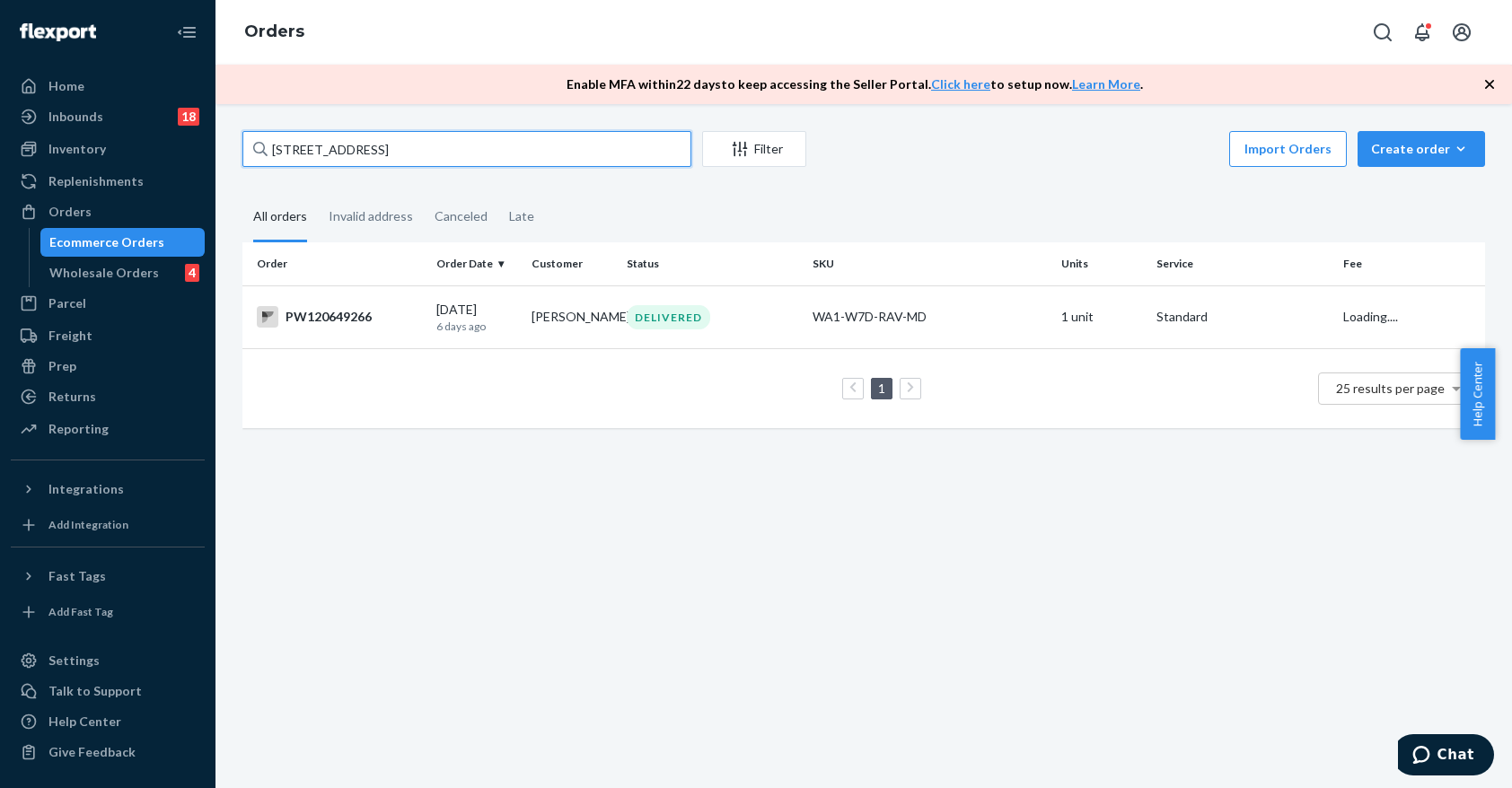
click at [349, 153] on input "[STREET_ADDRESS]" at bounding box center [467, 149] width 449 height 36
type input "[STREET_ADDRESS]"
click at [649, 326] on div "DELIVERED" at bounding box center [668, 317] width 84 height 24
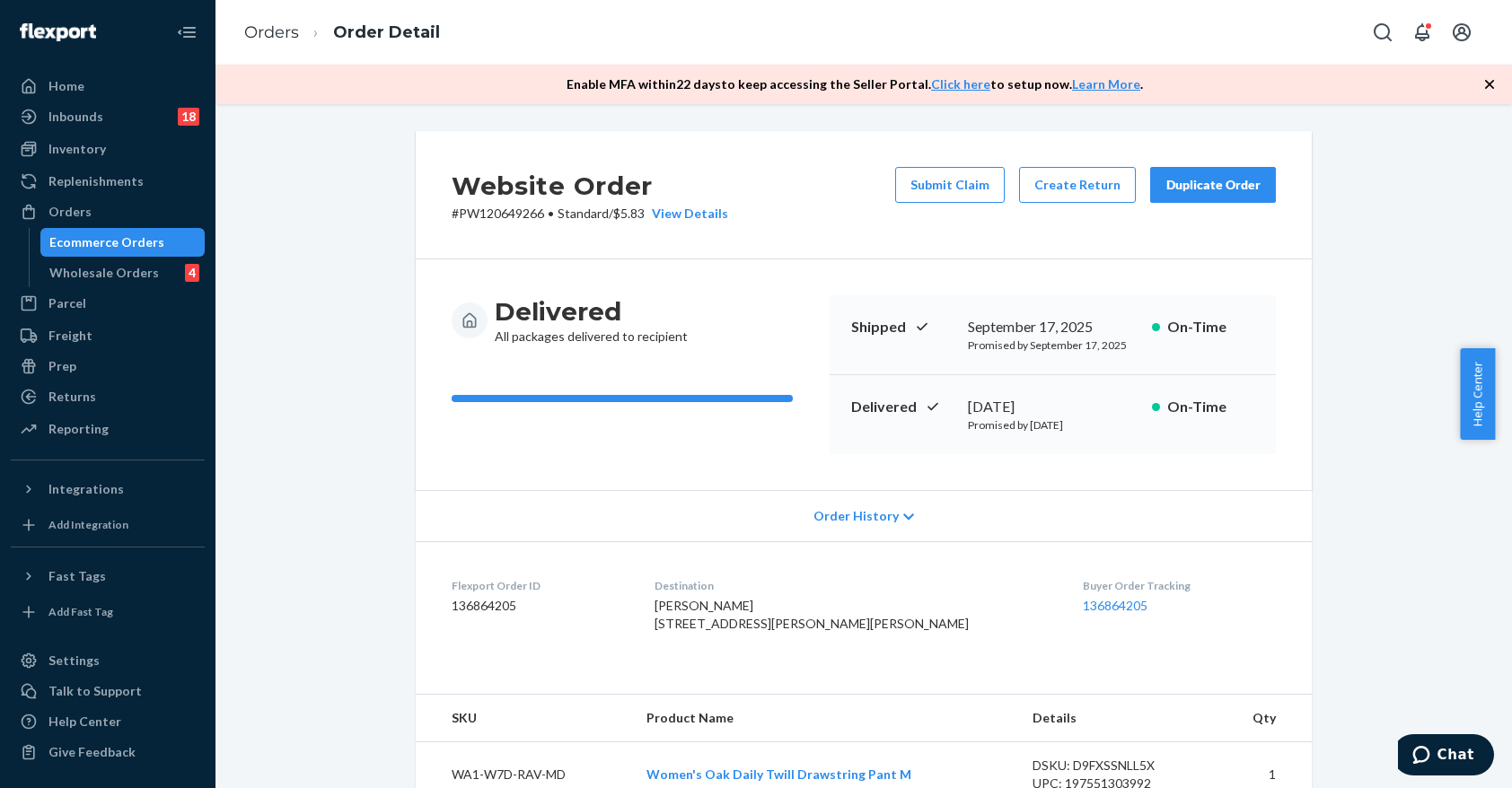
click at [471, 214] on p "# PW120649266 • Standard / $5.83 View Details" at bounding box center [590, 214] width 276 height 18
click at [472, 224] on div "Website Order # PW120649266 • Standard / $5.83 View Details Submit Claim Create…" at bounding box center [863, 196] width 896 height 129
click at [478, 213] on p "# PW120649266 • Standard / $5.83 View Details" at bounding box center [590, 214] width 276 height 18
copy p "PW120649266"
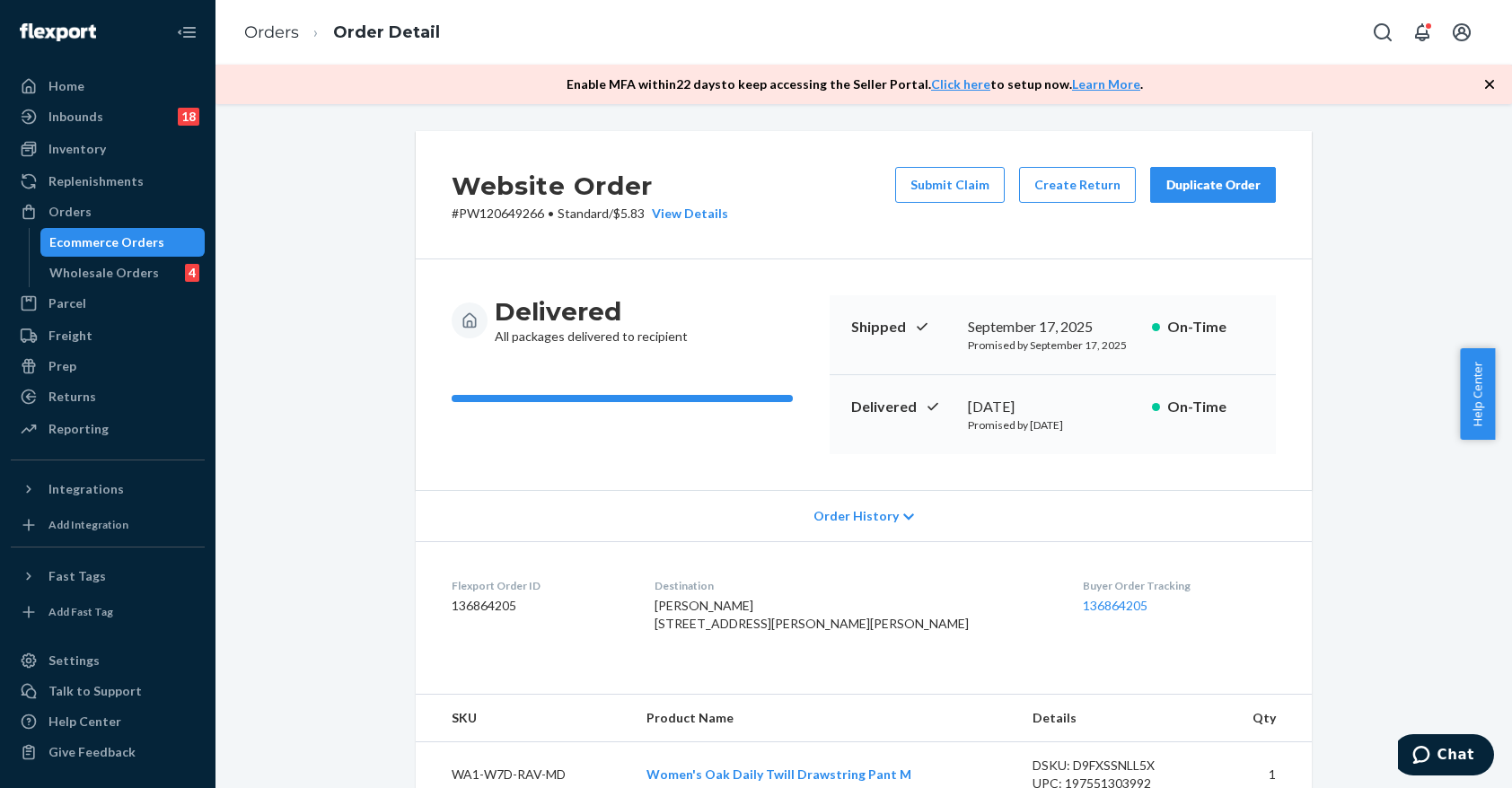
click at [788, 631] on span "[PERSON_NAME] [STREET_ADDRESS][PERSON_NAME][PERSON_NAME]" at bounding box center [811, 614] width 314 height 33
copy span "06405"
click at [145, 244] on div "Ecommerce Orders" at bounding box center [107, 242] width 115 height 18
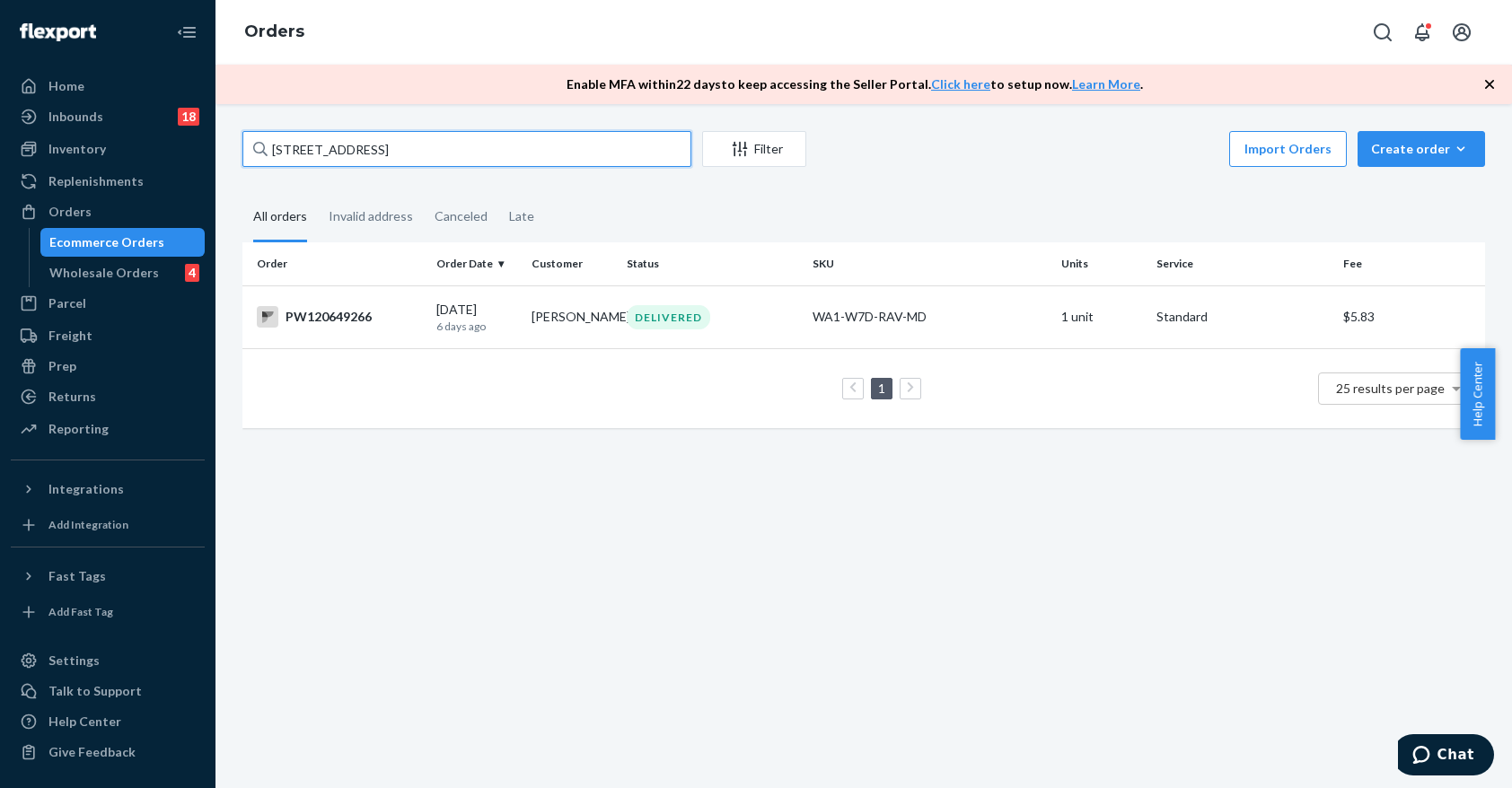
drag, startPoint x: 422, startPoint y: 143, endPoint x: 256, endPoint y: 147, distance: 166.0
click at [256, 147] on div "[STREET_ADDRESS]" at bounding box center [467, 149] width 449 height 36
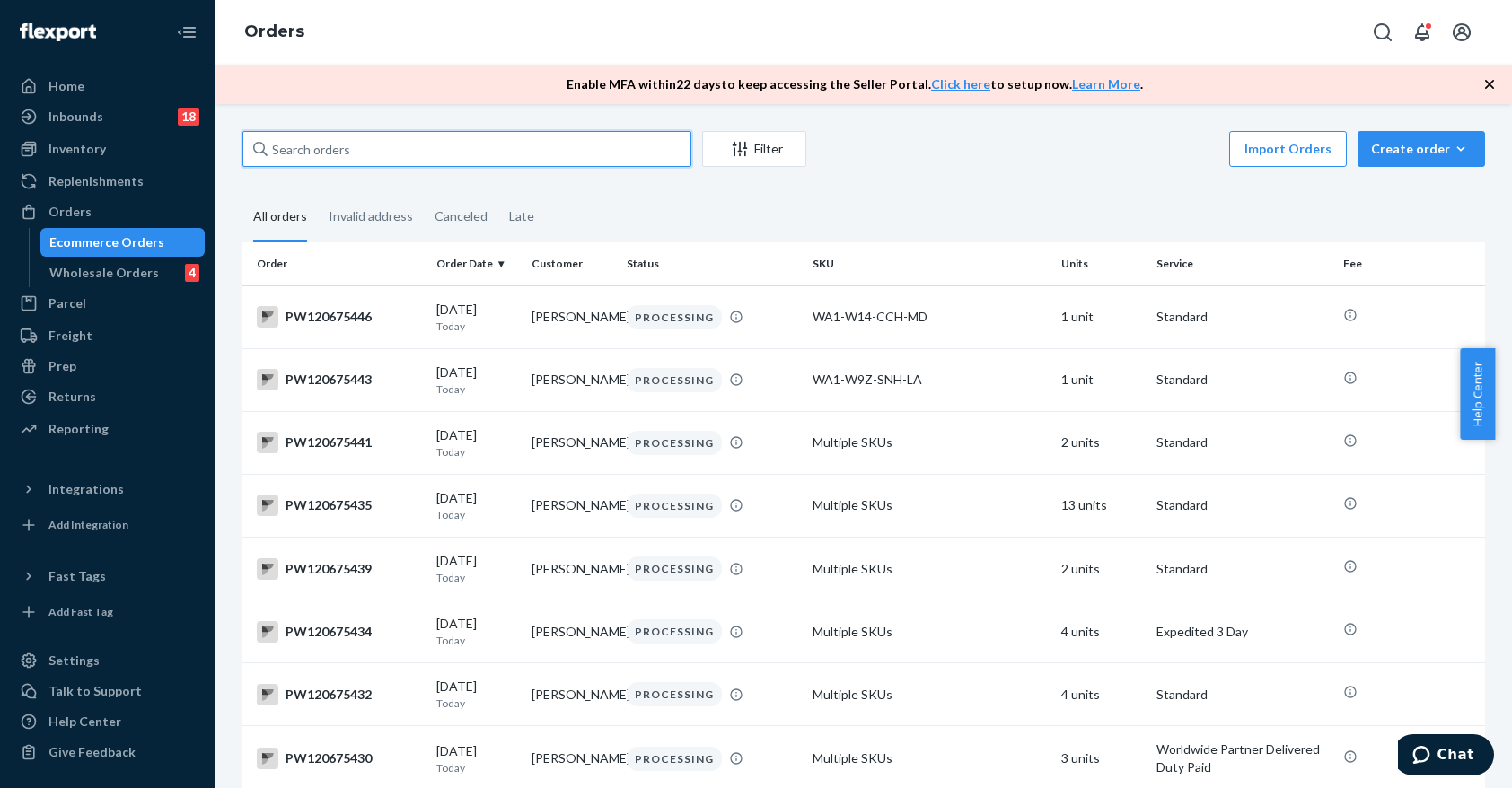
click at [348, 131] on input "text" at bounding box center [467, 149] width 449 height 36
type input "p"
click at [1010, 170] on div "Import Orders Create order Ecommerce order Removal order" at bounding box center [1150, 152] width 668 height 40
click at [344, 149] on input "text" at bounding box center [467, 149] width 449 height 36
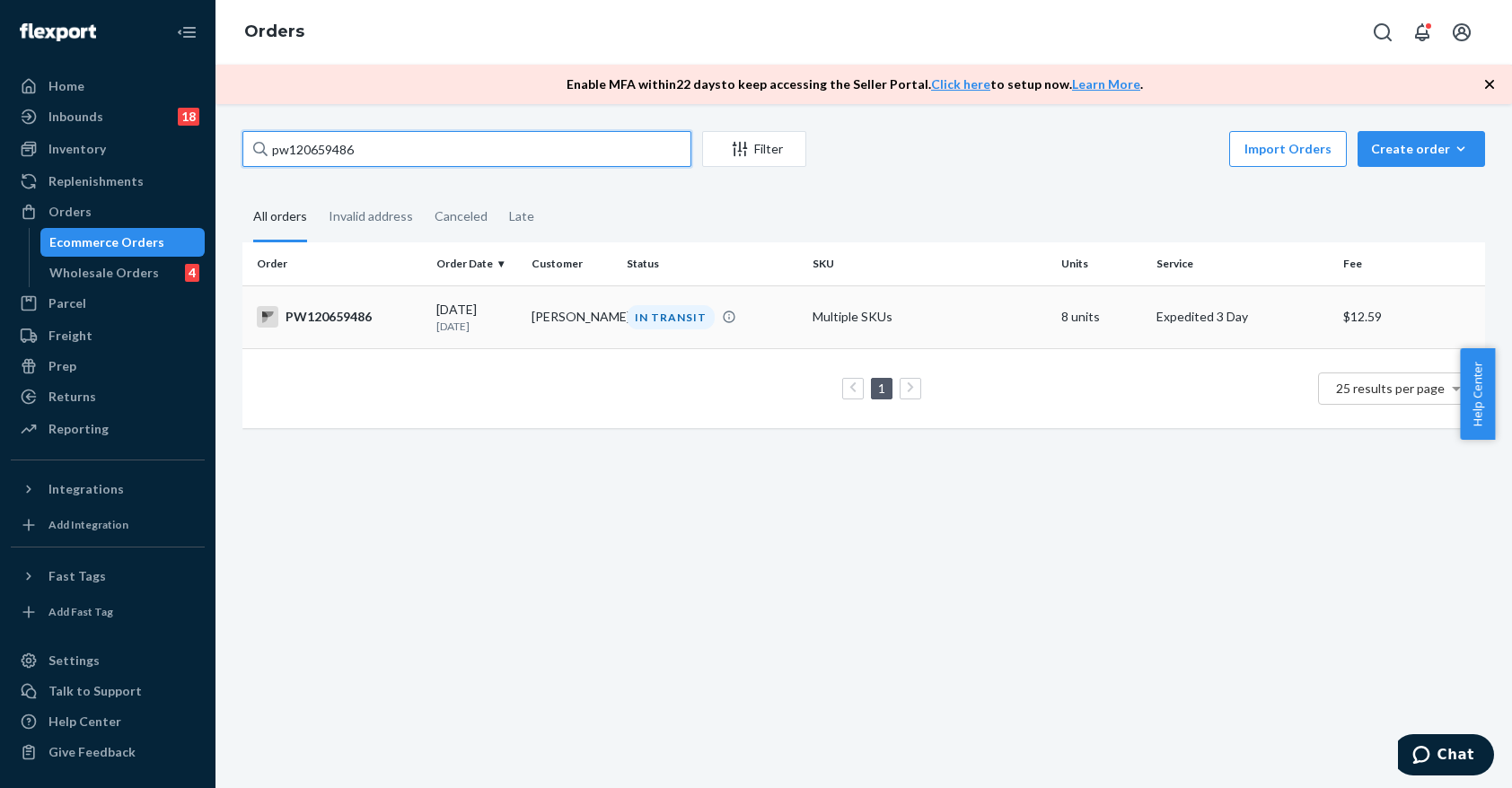
type input "pw120659486"
click at [533, 342] on td "[PERSON_NAME]" at bounding box center [572, 317] width 96 height 62
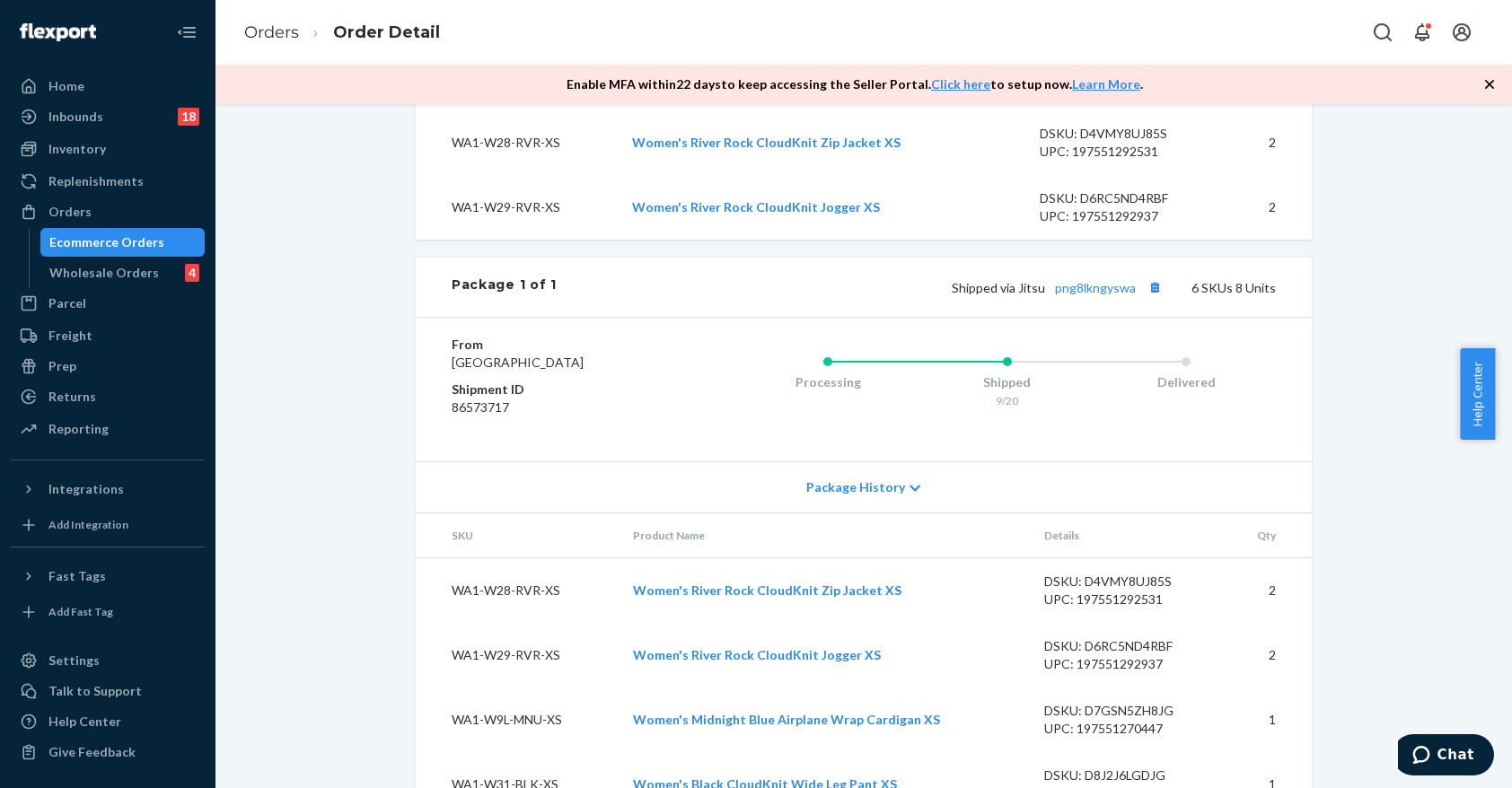
scroll to position [882, 0]
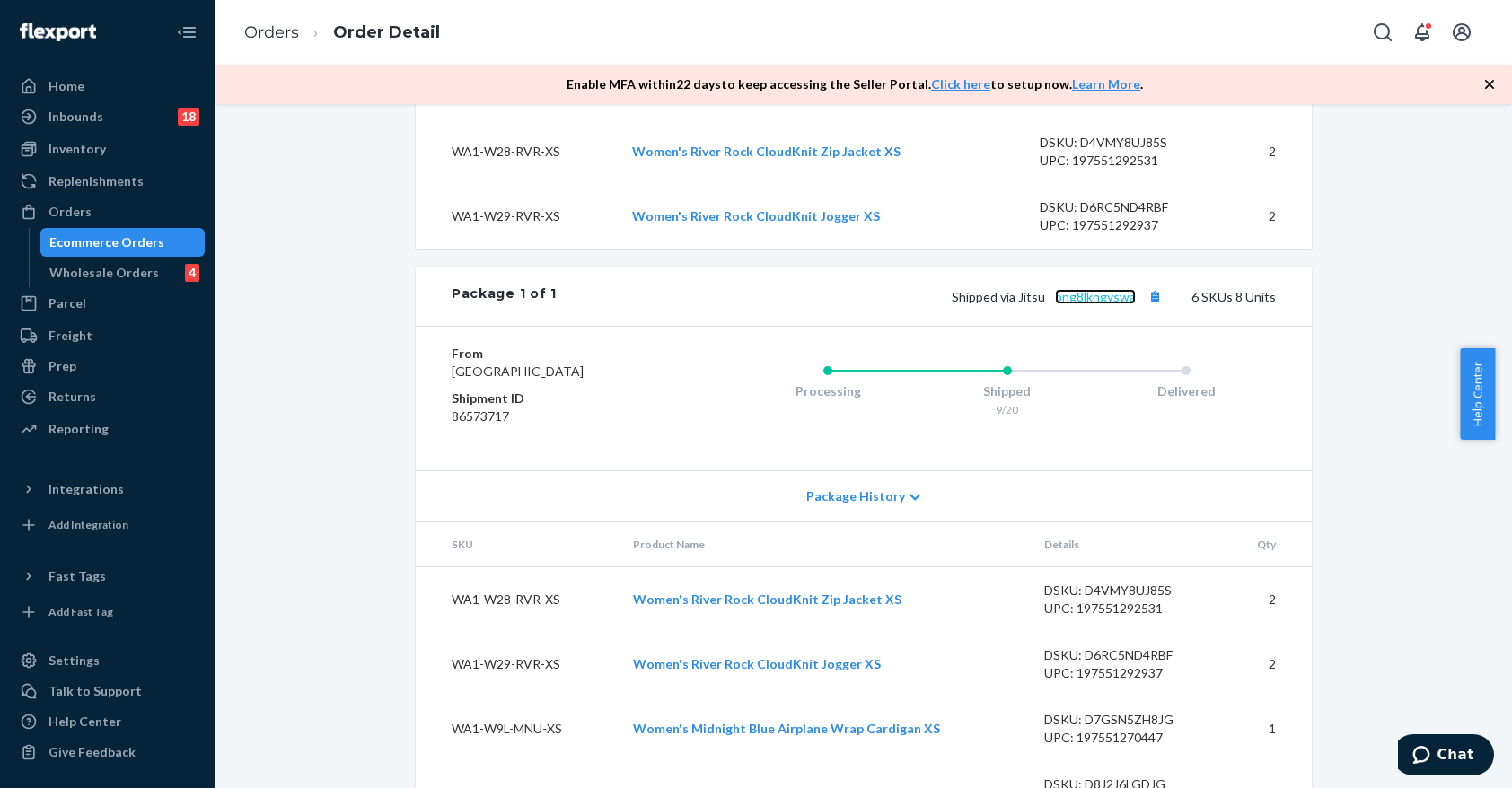
click at [1084, 304] on link "png8lkngyswa" at bounding box center [1095, 297] width 81 height 16
click at [128, 242] on div "Ecommerce Orders" at bounding box center [107, 242] width 115 height 18
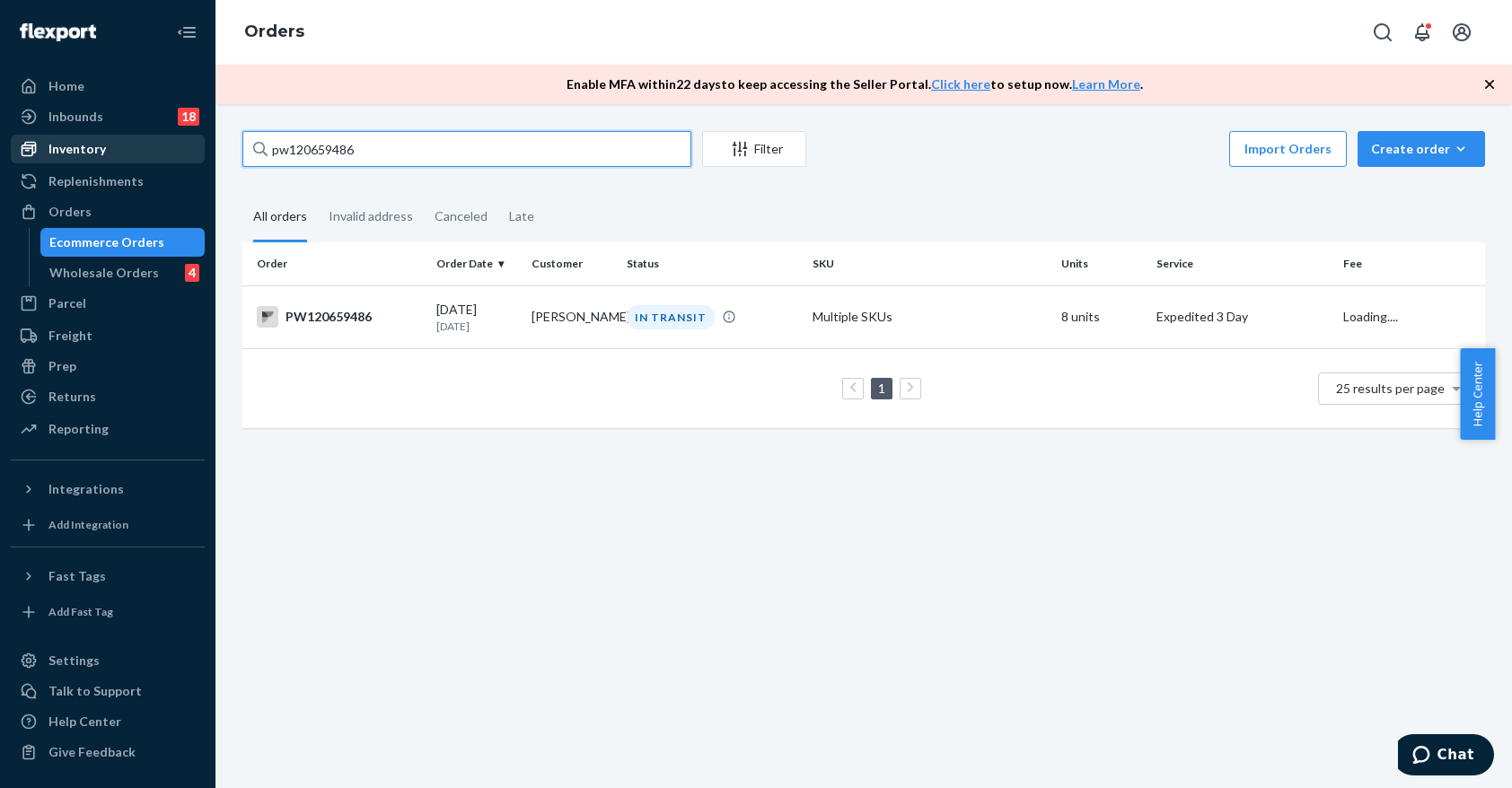
drag, startPoint x: 409, startPoint y: 153, endPoint x: 165, endPoint y: 157, distance: 244.0
click at [165, 157] on div "Home Inbounds 18 Shipping Plans Problems 18 Inventory Products Branded Packagin…" at bounding box center [756, 394] width 1512 height 788
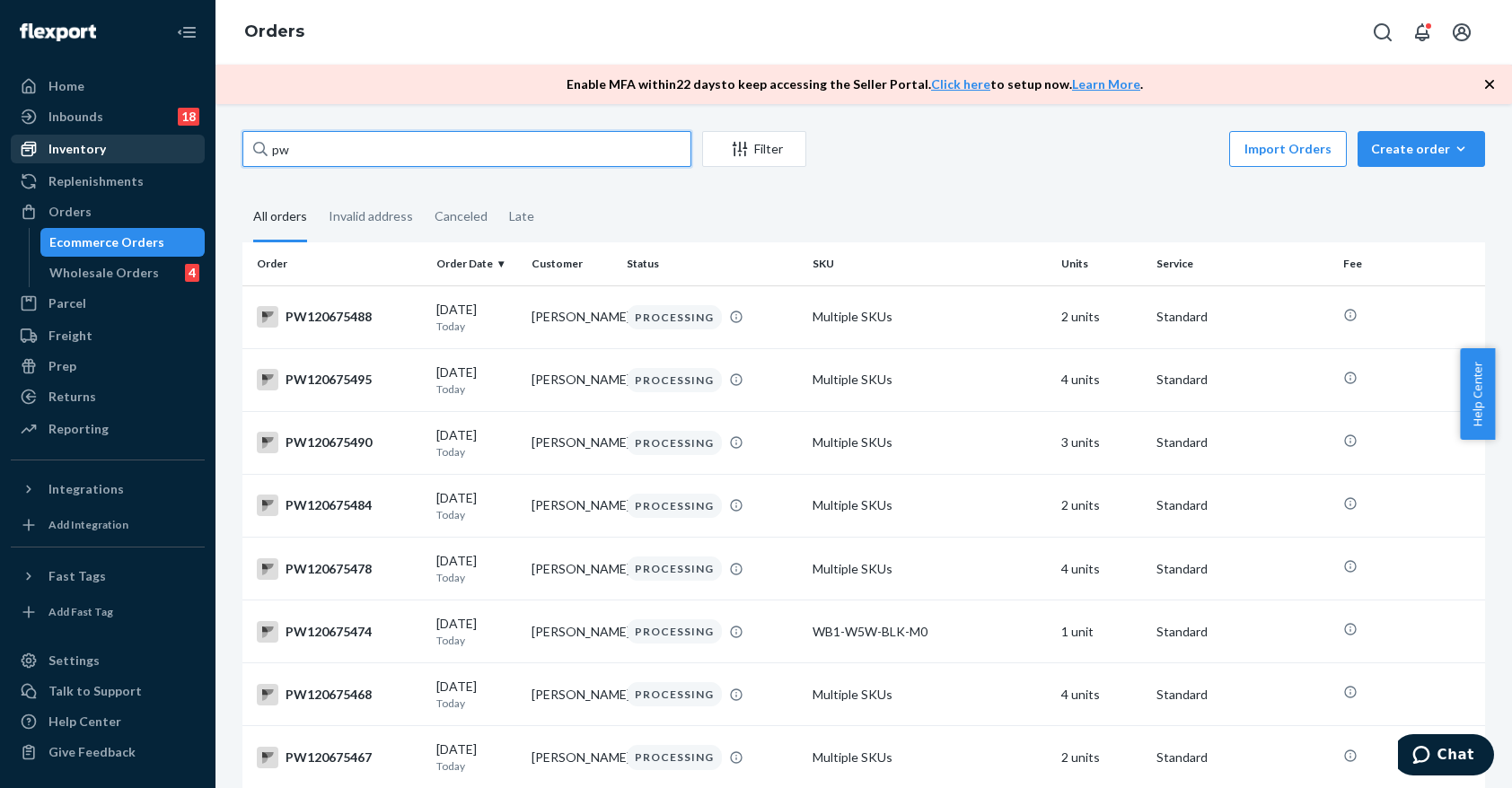
type input "p"
drag, startPoint x: 357, startPoint y: 153, endPoint x: 229, endPoint y: 150, distance: 128.0
paste input "PW120602290"
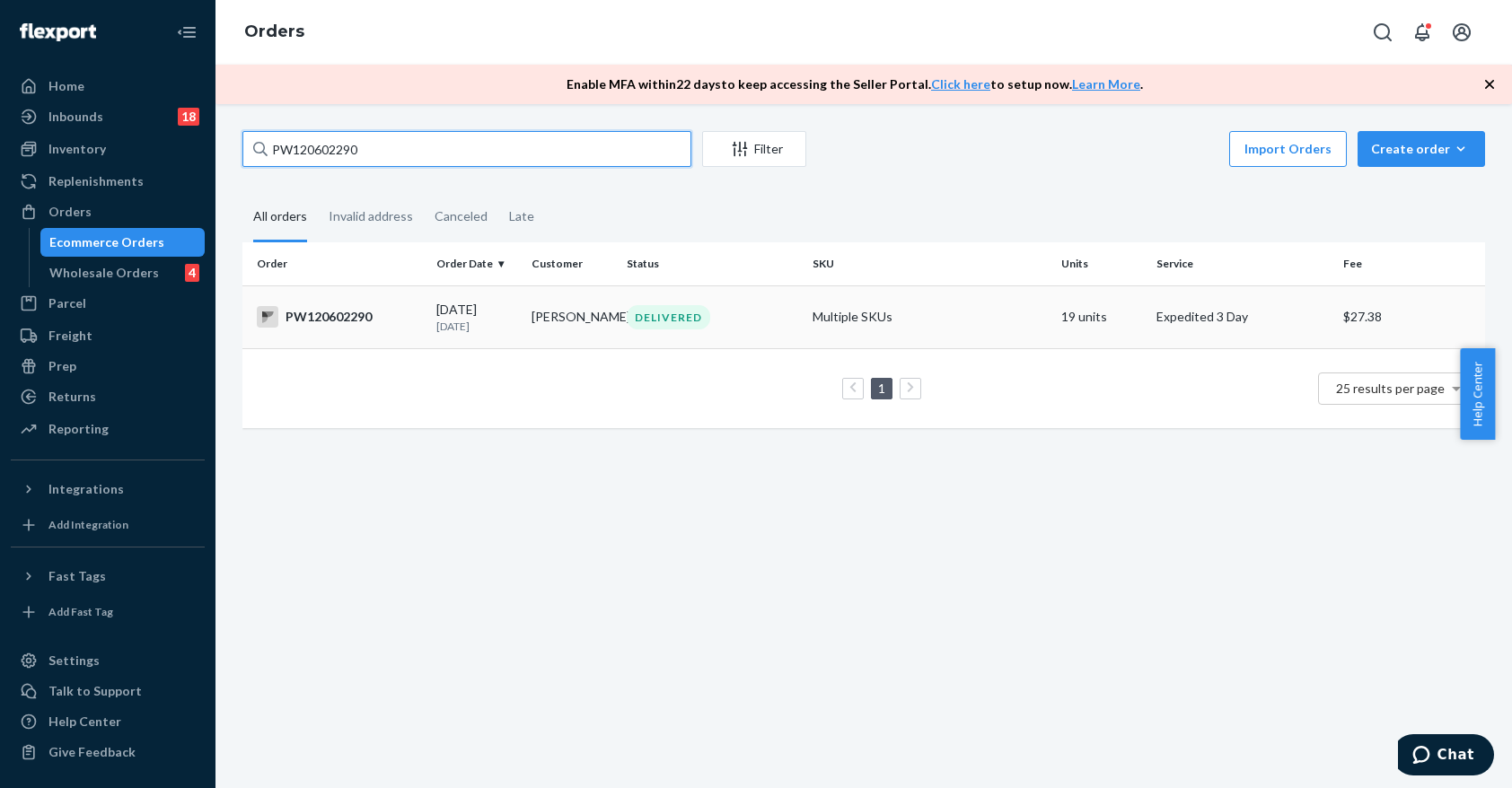
type input "PW120602290"
click at [577, 332] on td "[PERSON_NAME]" at bounding box center [572, 317] width 96 height 62
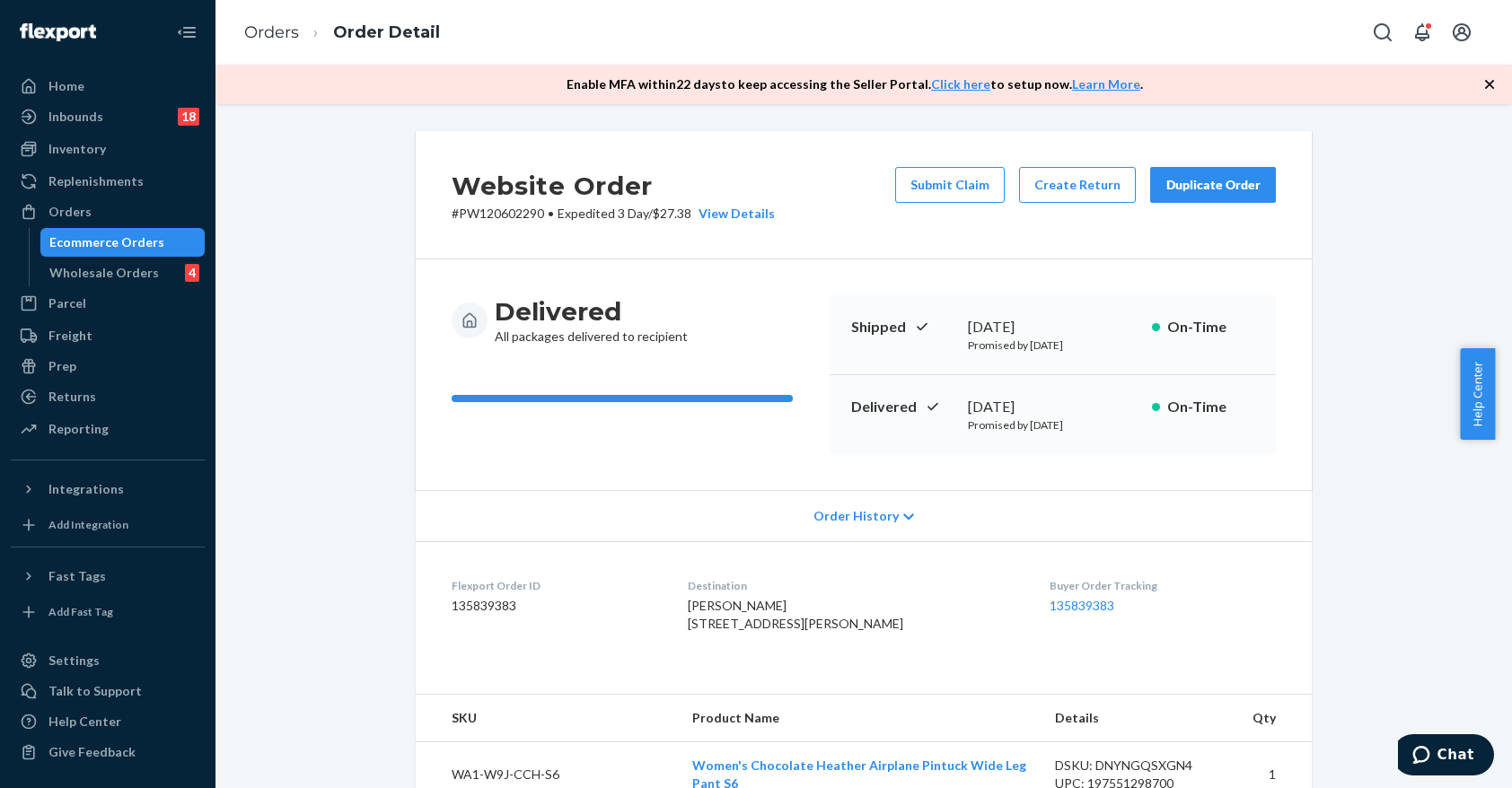
click at [798, 631] on span "[PERSON_NAME] [STREET_ADDRESS][PERSON_NAME]" at bounding box center [795, 614] width 216 height 33
copy span "44817"
click at [148, 242] on div "Ecommerce Orders" at bounding box center [107, 242] width 115 height 18
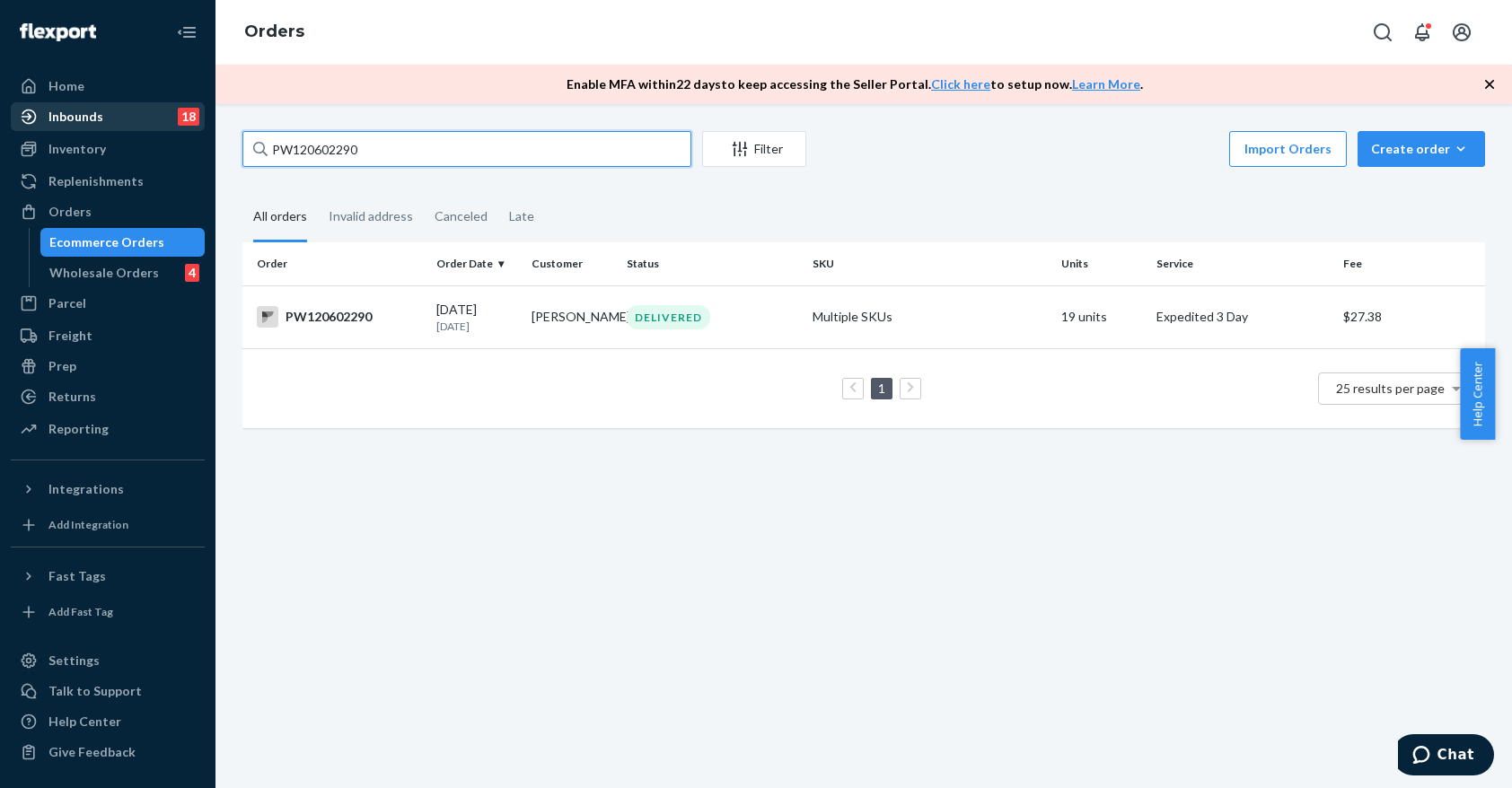
drag, startPoint x: 376, startPoint y: 139, endPoint x: 171, endPoint y: 121, distance: 205.8
click at [171, 121] on div "Home Inbounds 18 Shipping Plans Problems 18 Inventory Products Branded Packagin…" at bounding box center [756, 394] width 1512 height 788
paste input "75658"
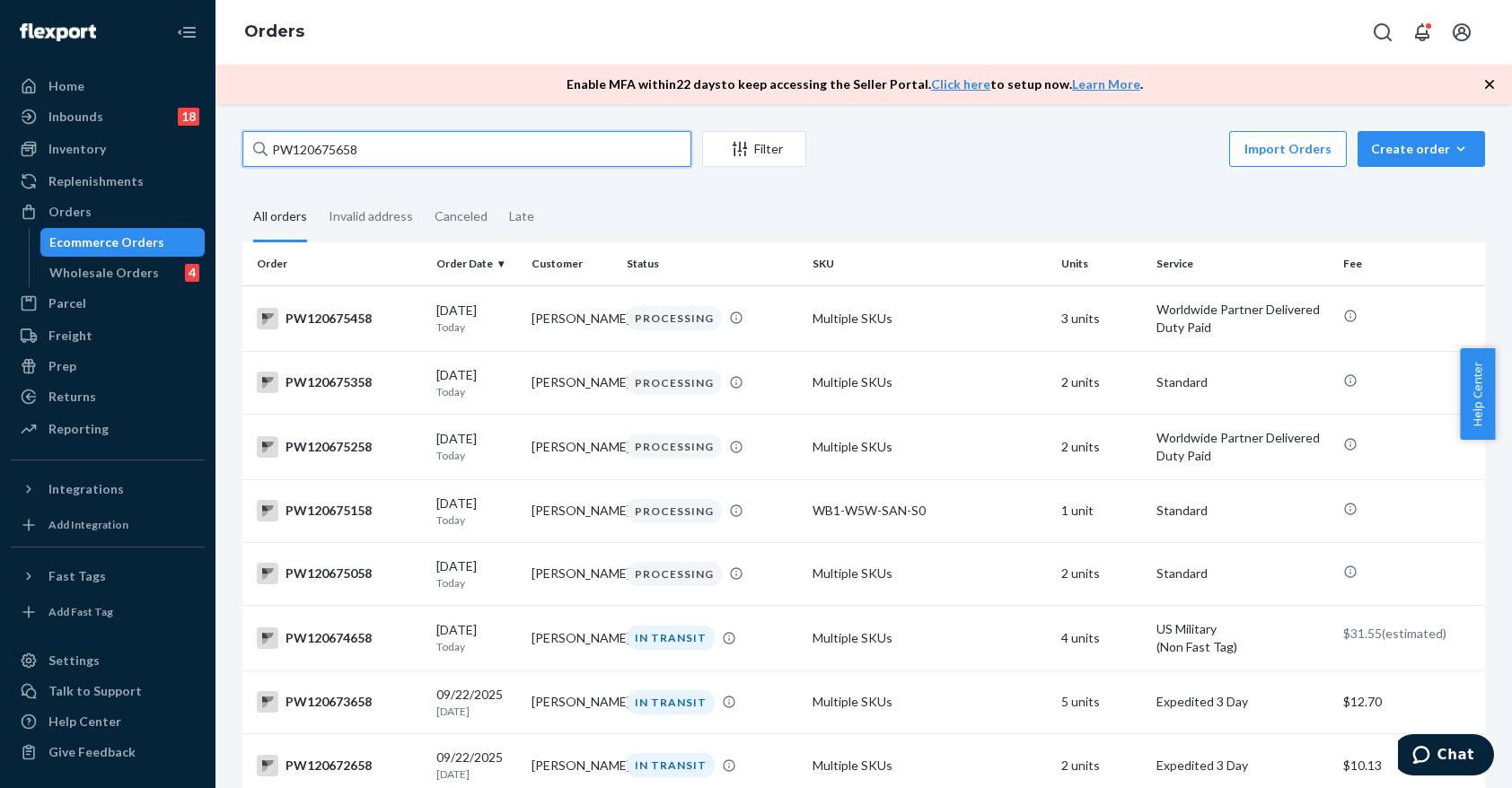
type input "PW120675658"
drag, startPoint x: 407, startPoint y: 151, endPoint x: 250, endPoint y: 142, distance: 157.3
click at [251, 142] on input "PW120675658" at bounding box center [467, 149] width 449 height 36
click at [399, 144] on input "PW120675658" at bounding box center [467, 149] width 449 height 36
drag, startPoint x: 399, startPoint y: 144, endPoint x: 225, endPoint y: 148, distance: 174.0
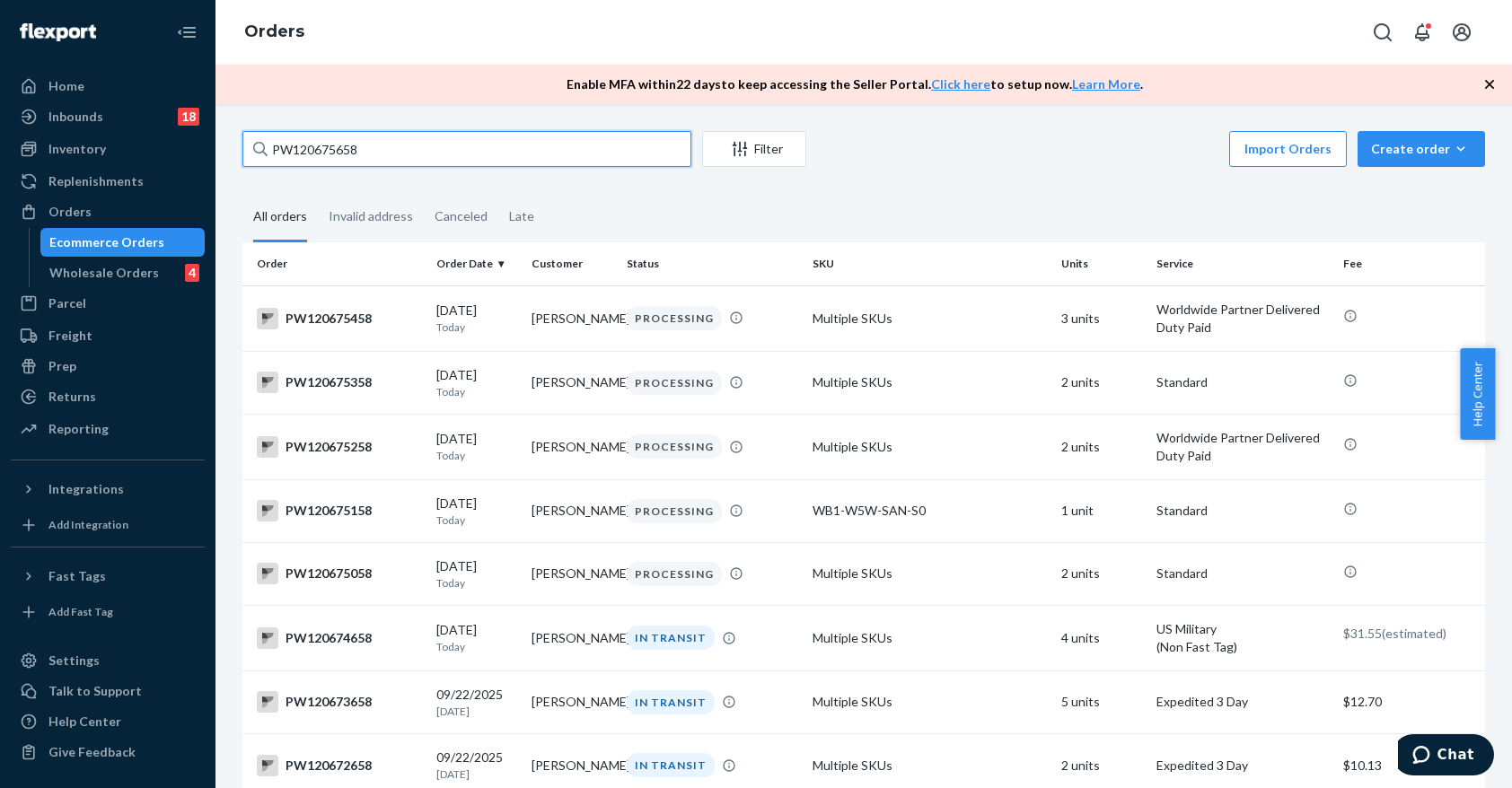
click at [225, 148] on div "PW120675658 Filter Import Orders Create order Ecommerce order Removal order All…" at bounding box center [863, 445] width 1296 height 684
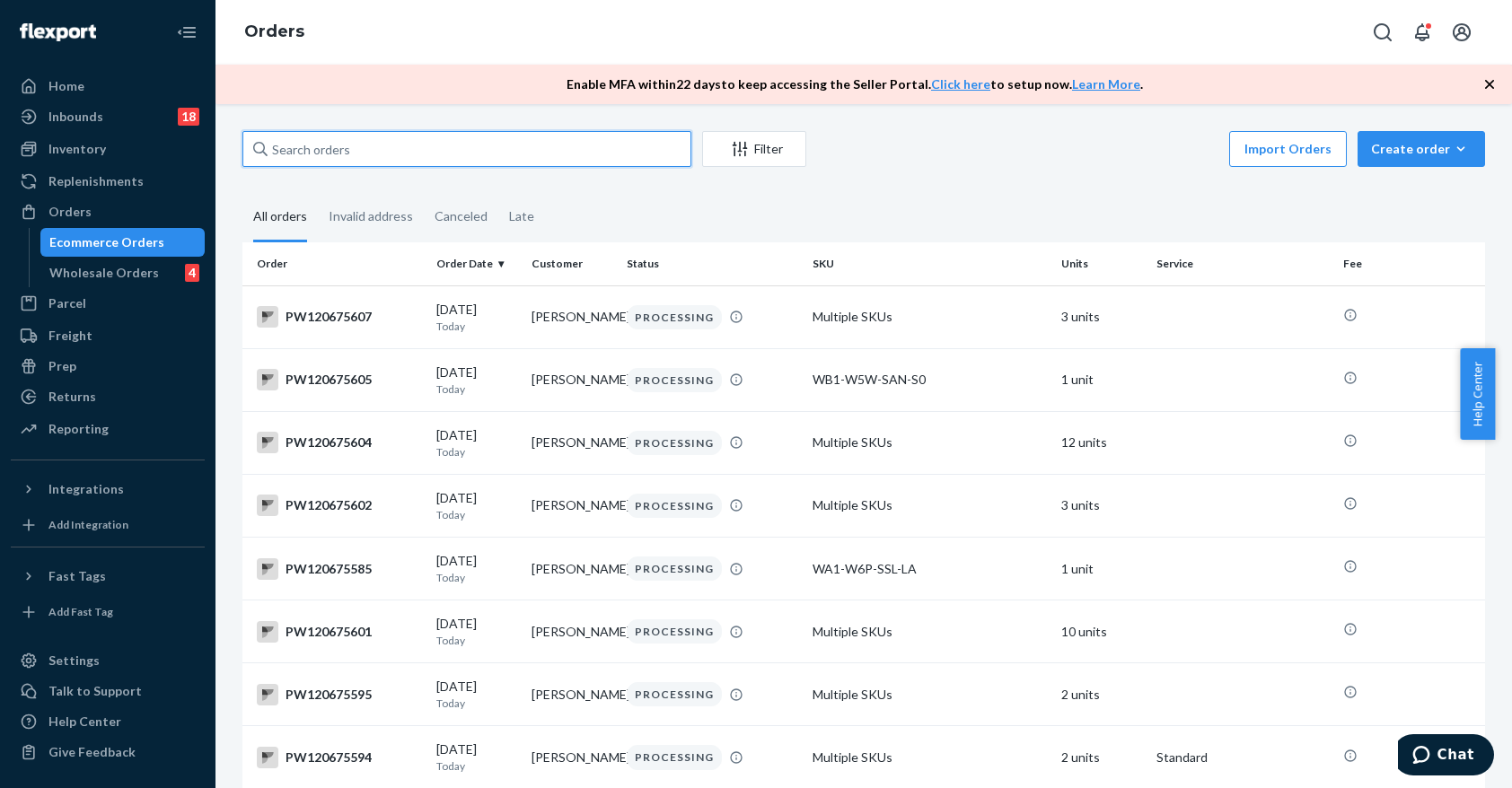
click at [321, 149] on input "text" at bounding box center [467, 149] width 449 height 36
